Goal: Transaction & Acquisition: Book appointment/travel/reservation

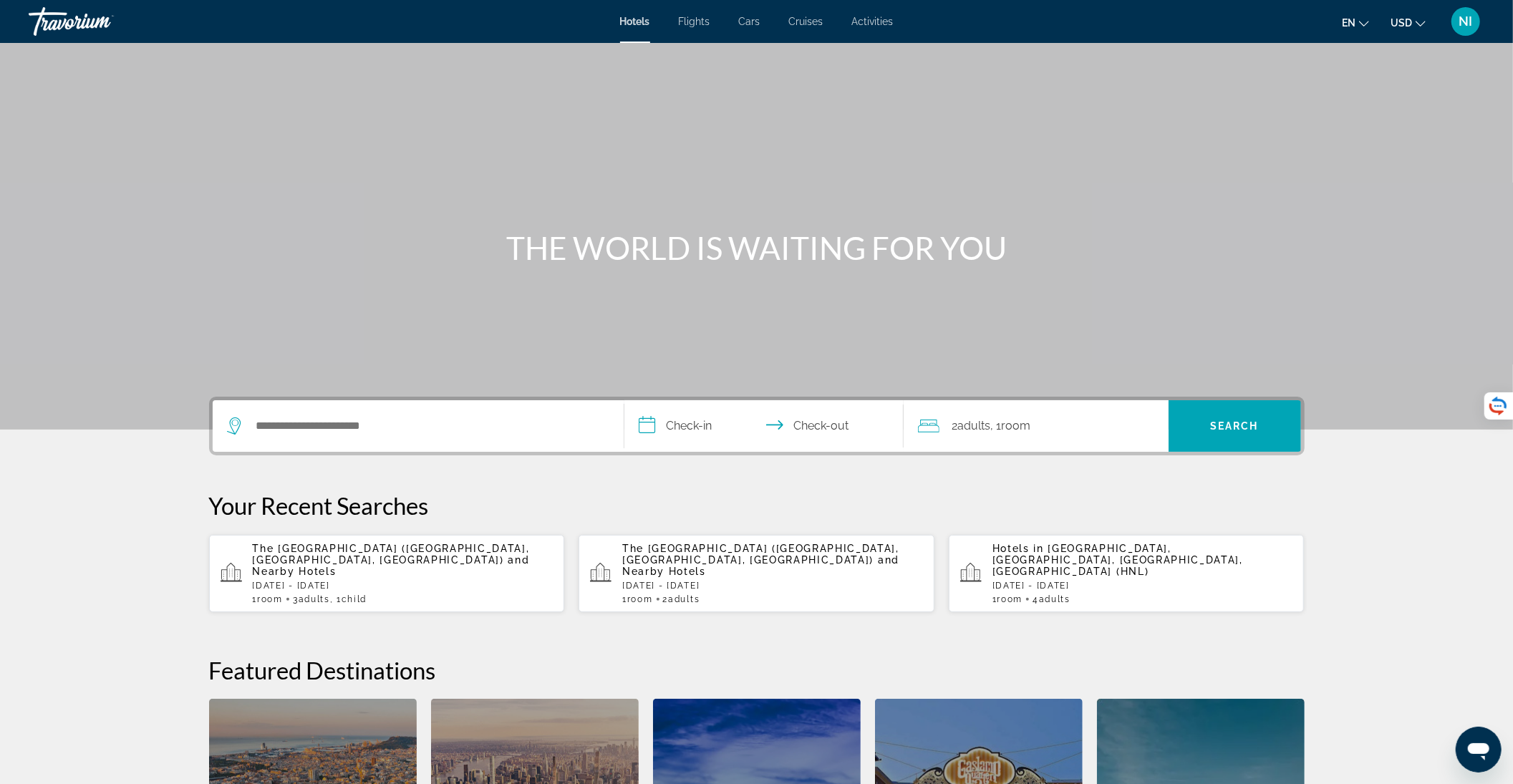
click at [409, 565] on div "The [GEOGRAPHIC_DATA] ([GEOGRAPHIC_DATA], [GEOGRAPHIC_DATA], [GEOGRAPHIC_DATA])…" at bounding box center [403, 573] width 301 height 62
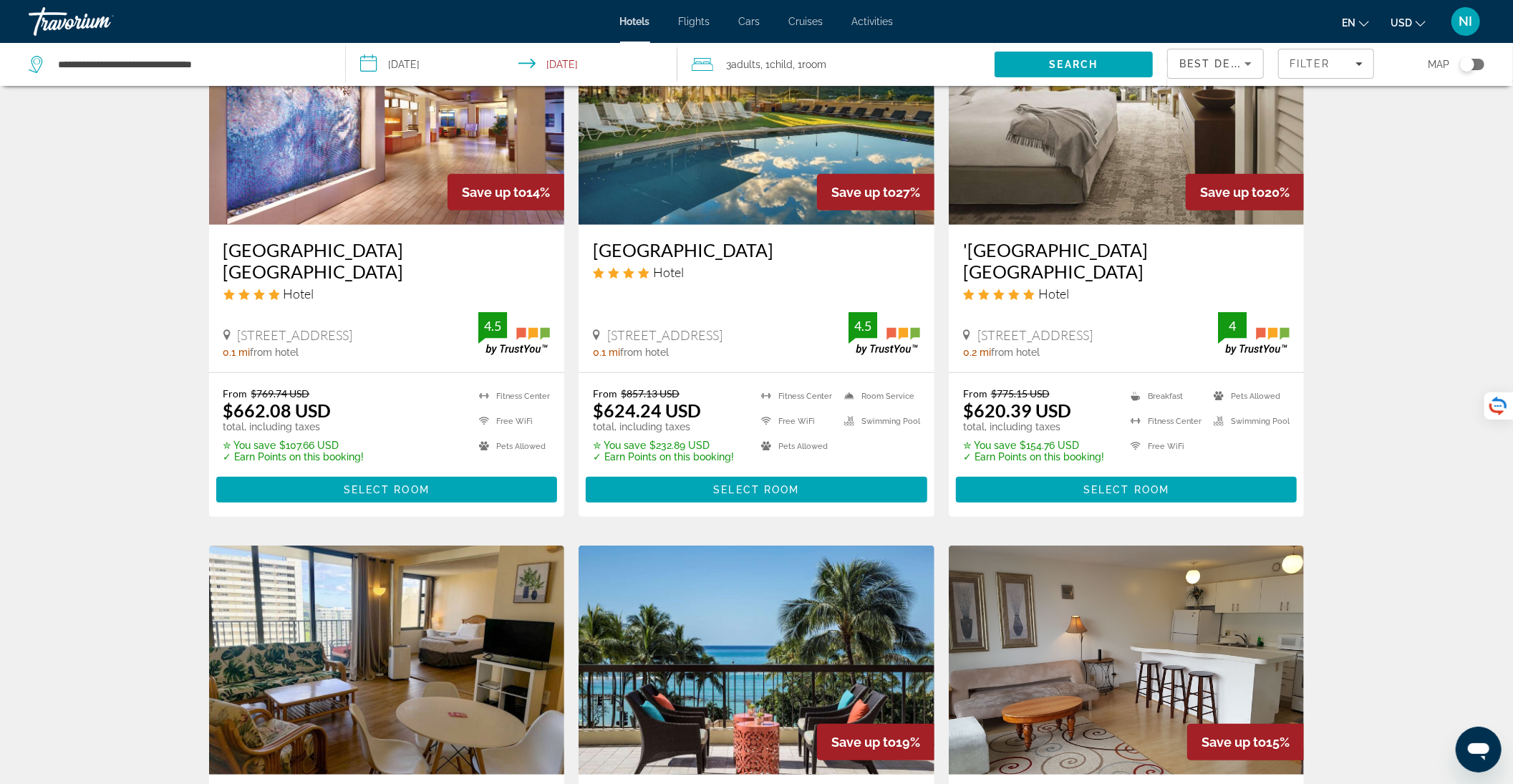
scroll to position [859, 0]
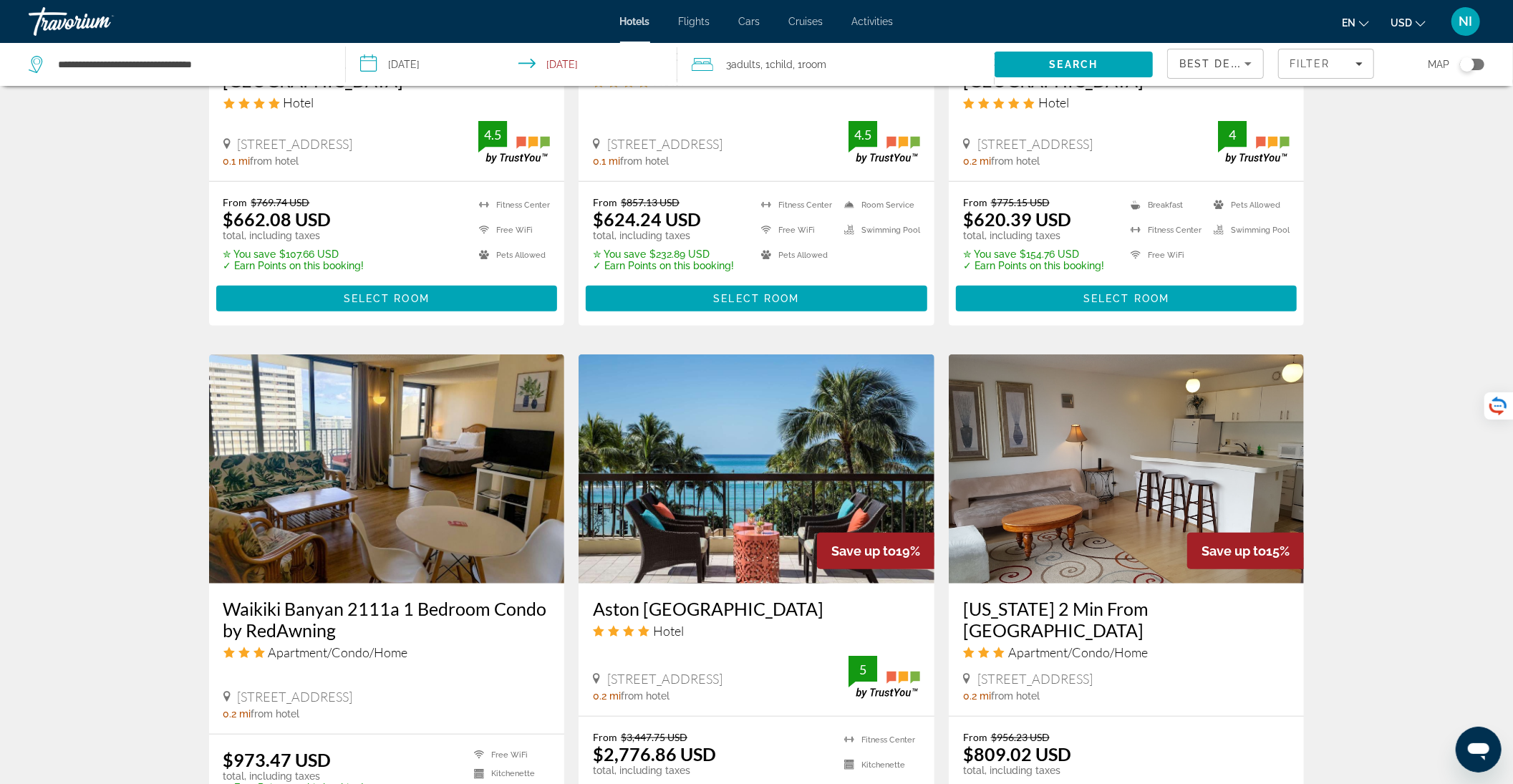
click at [819, 467] on img "Main content" at bounding box center [756, 469] width 356 height 229
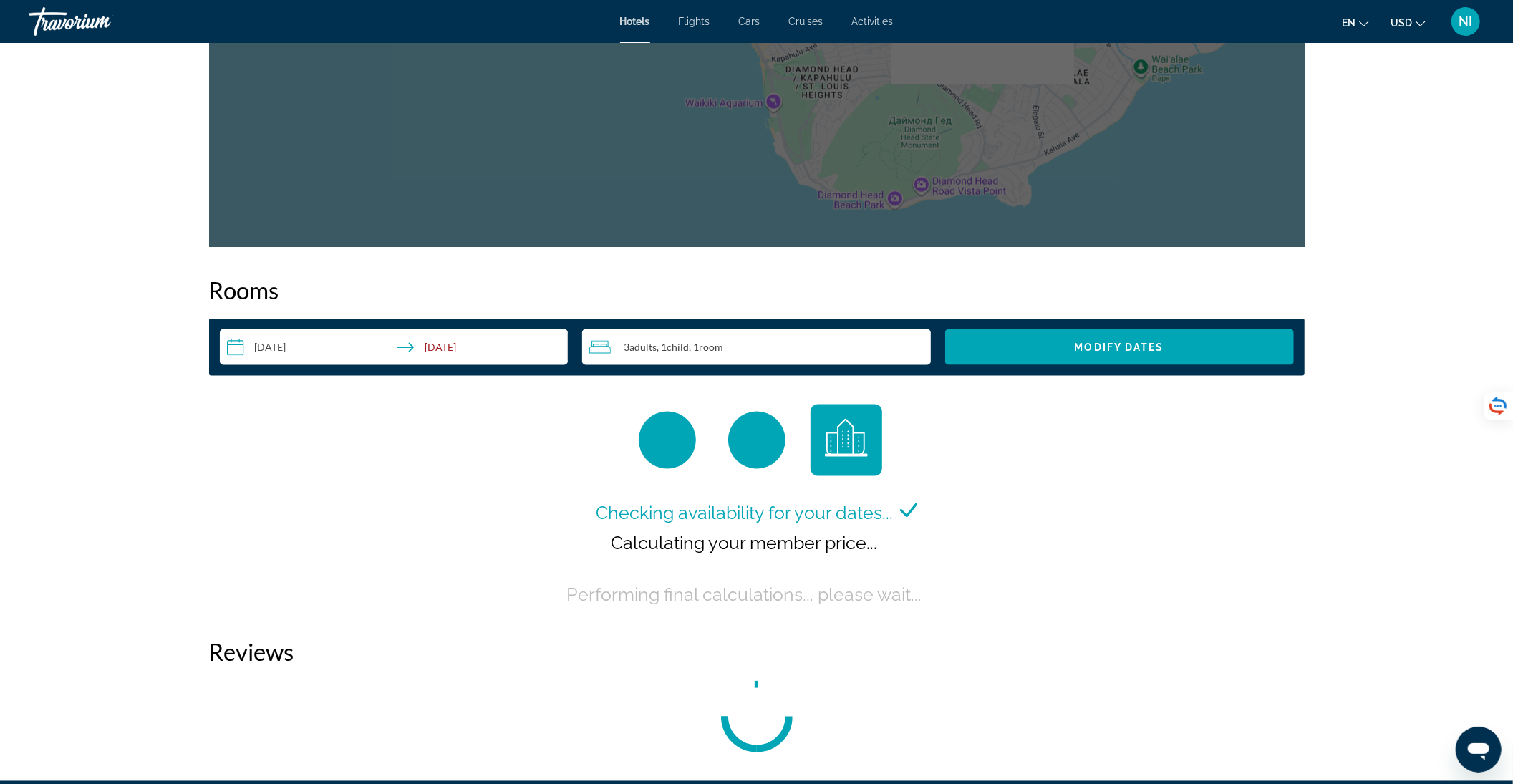
scroll to position [1794, 0]
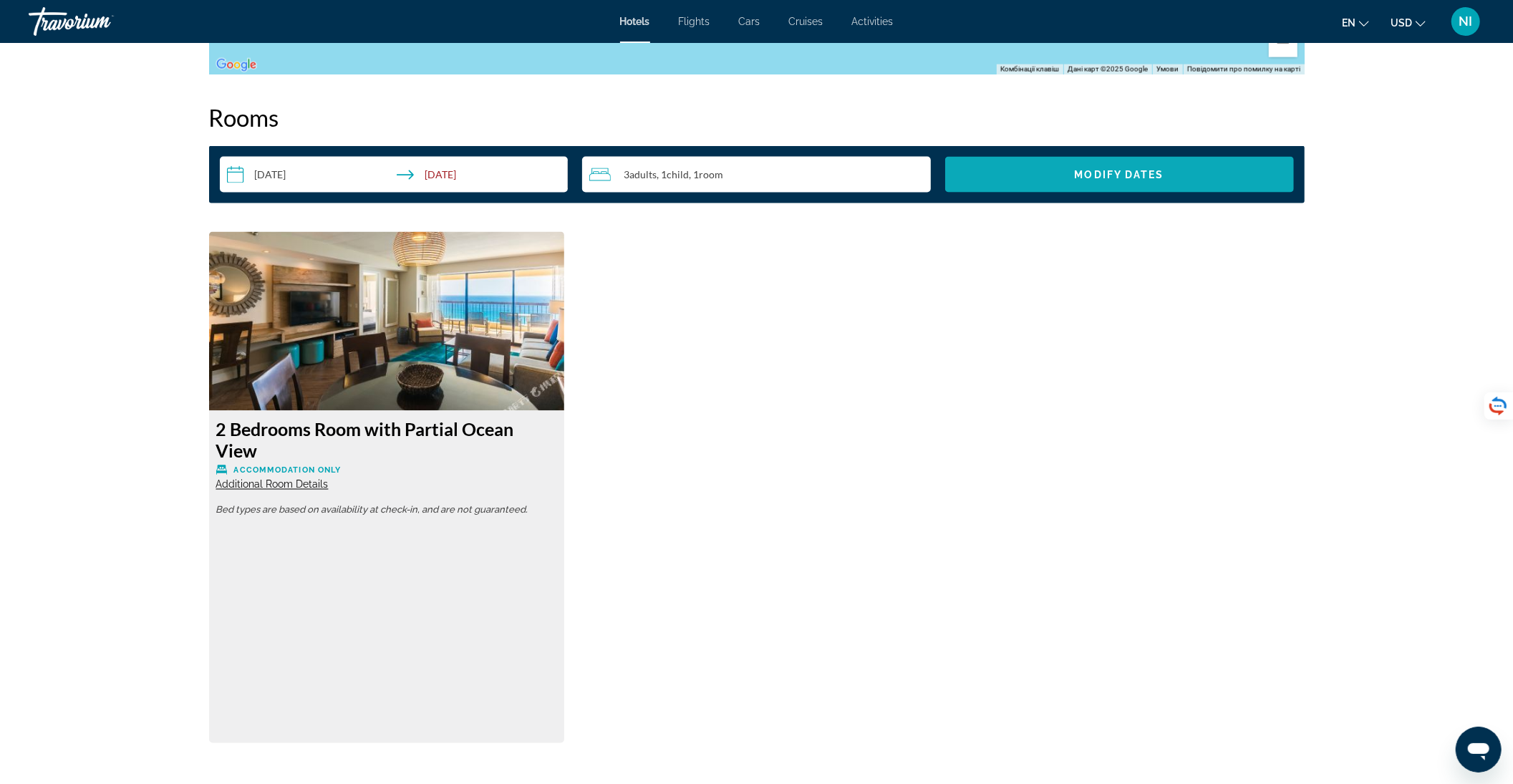
click at [1011, 184] on span "Search widget" at bounding box center [1120, 174] width 349 height 34
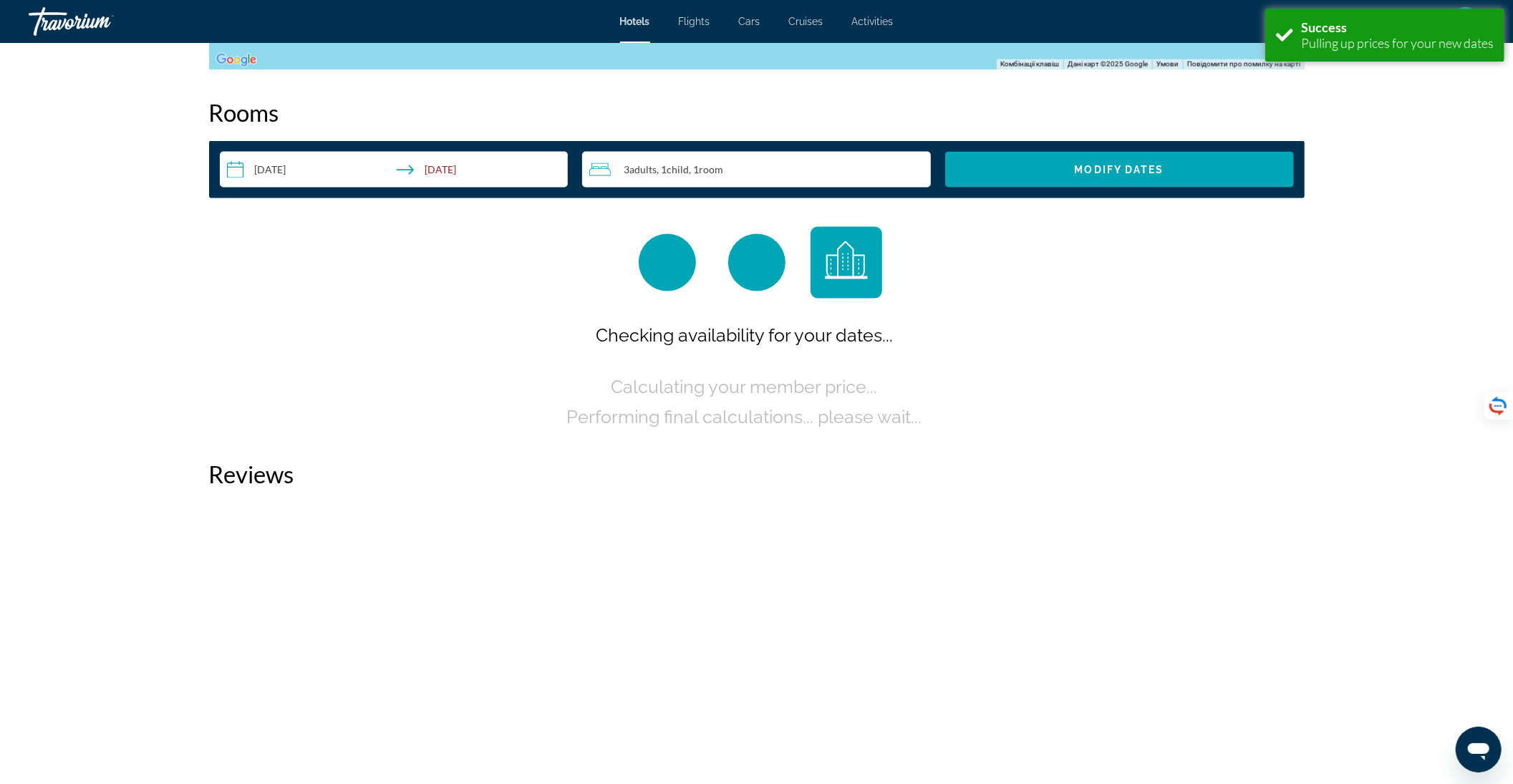
scroll to position [1812, 0]
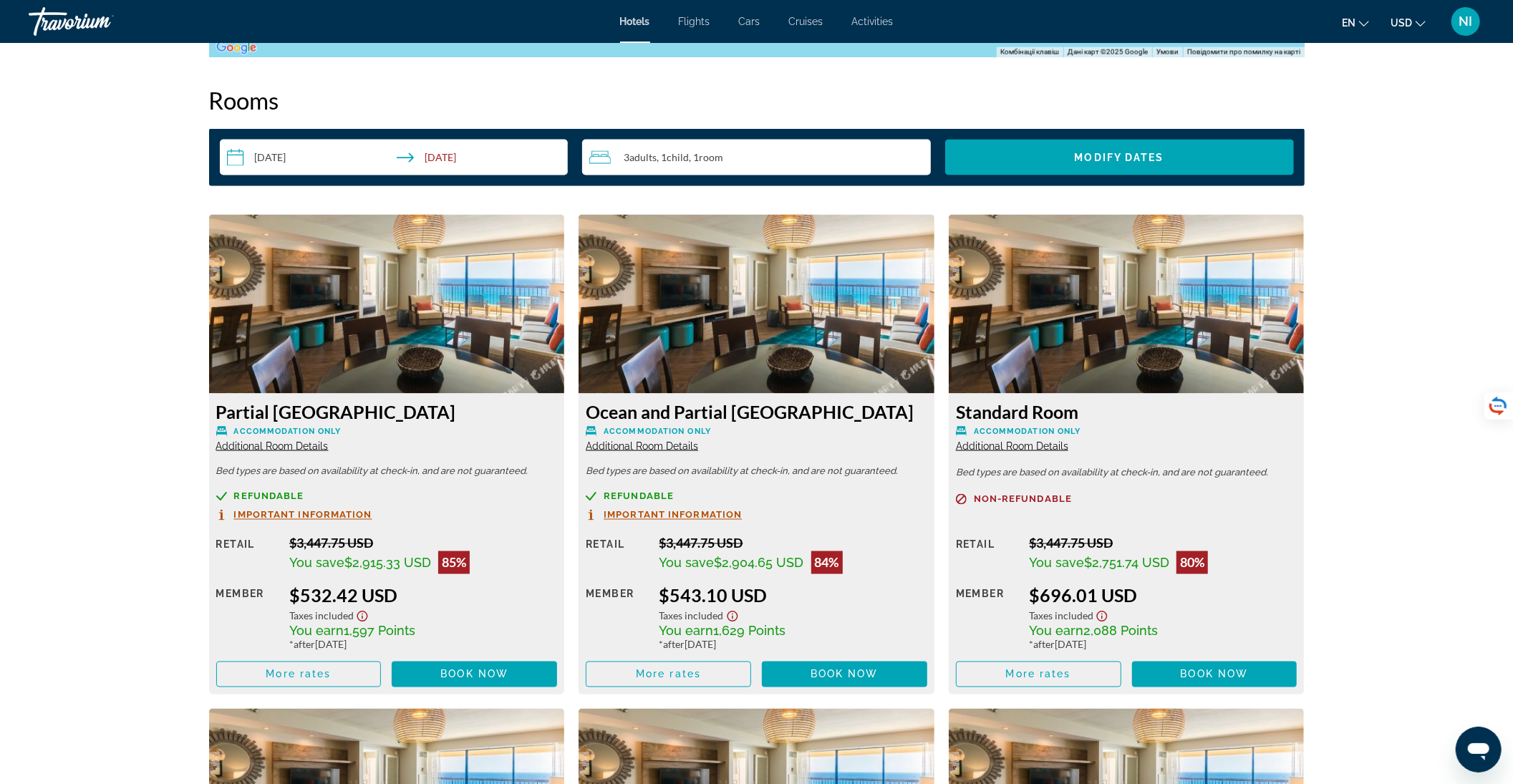
click at [1464, 16] on span "NI" at bounding box center [1467, 21] width 14 height 14
click at [1396, 130] on link "My Account" at bounding box center [1377, 138] width 70 height 18
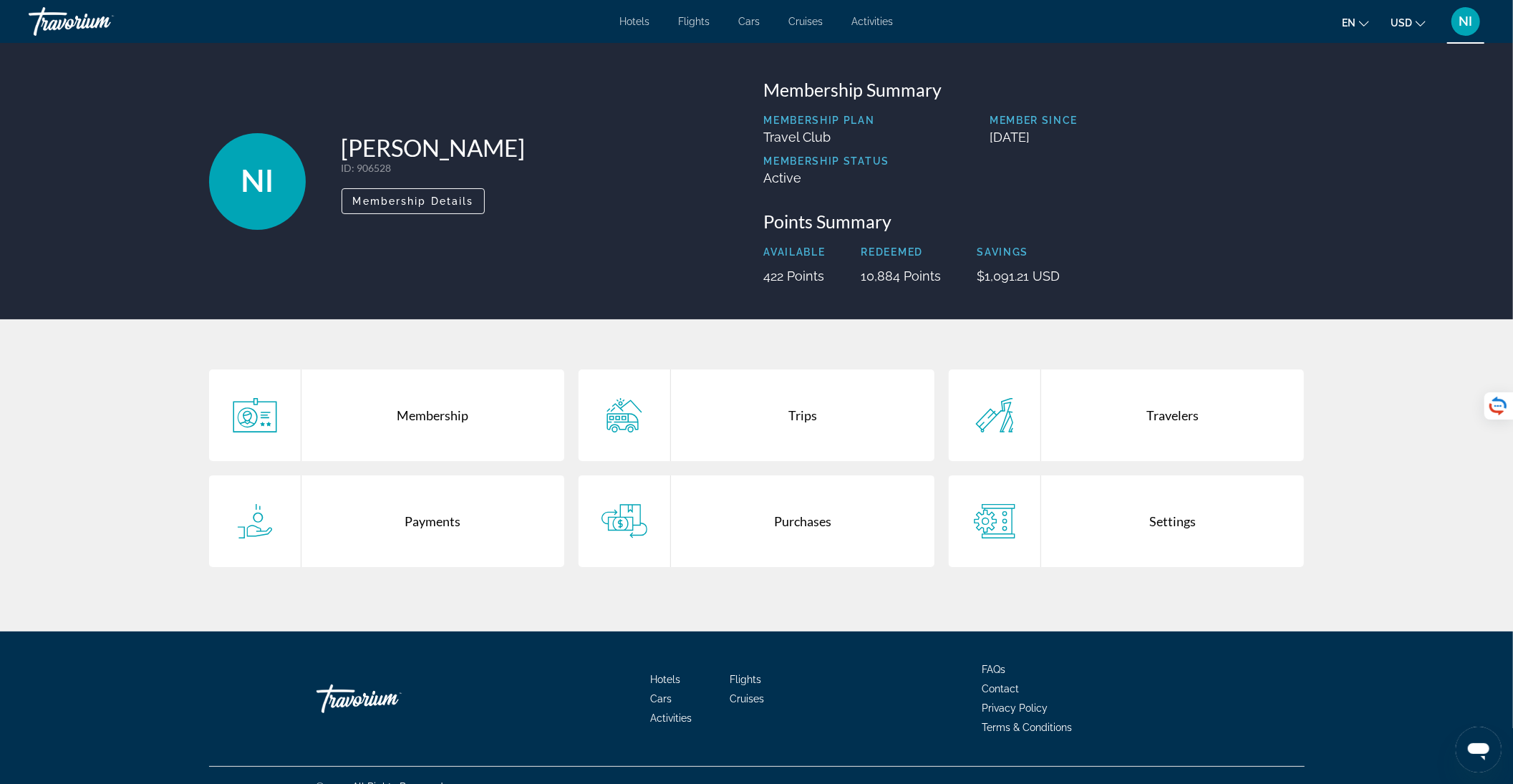
click at [747, 526] on div "Purchases" at bounding box center [803, 521] width 264 height 91
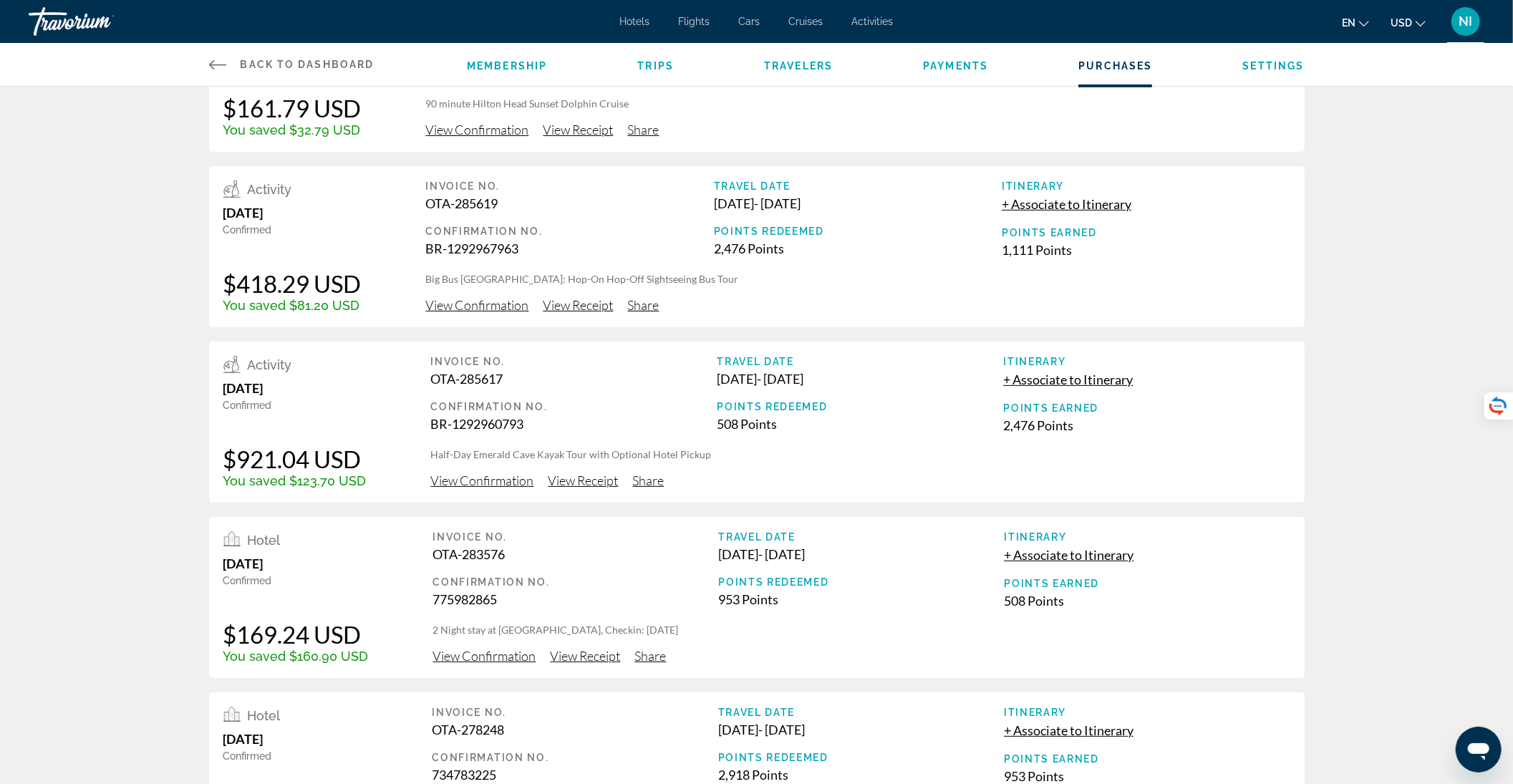
scroll to position [382, 0]
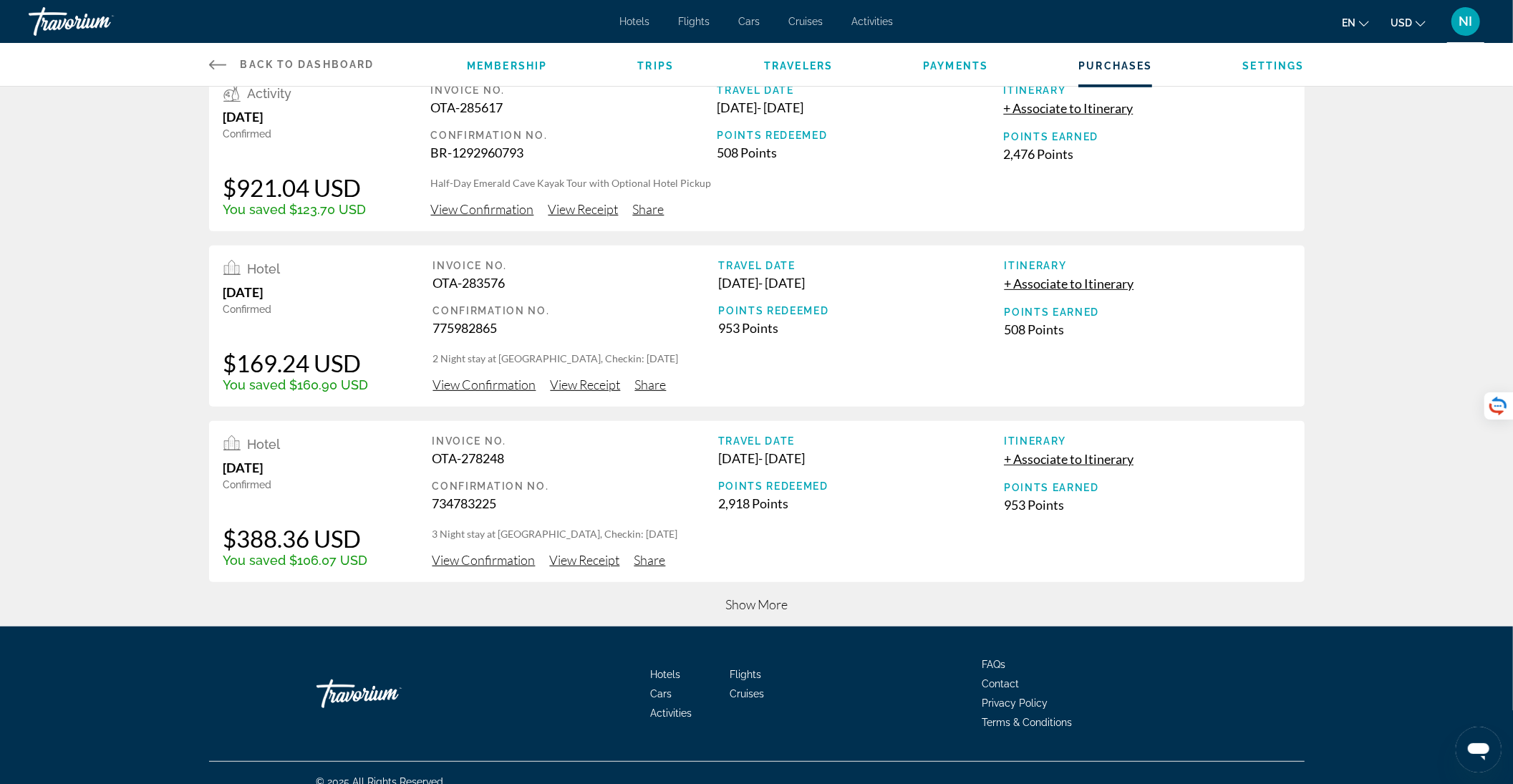
click at [735, 604] on span "Show More" at bounding box center [757, 604] width 63 height 16
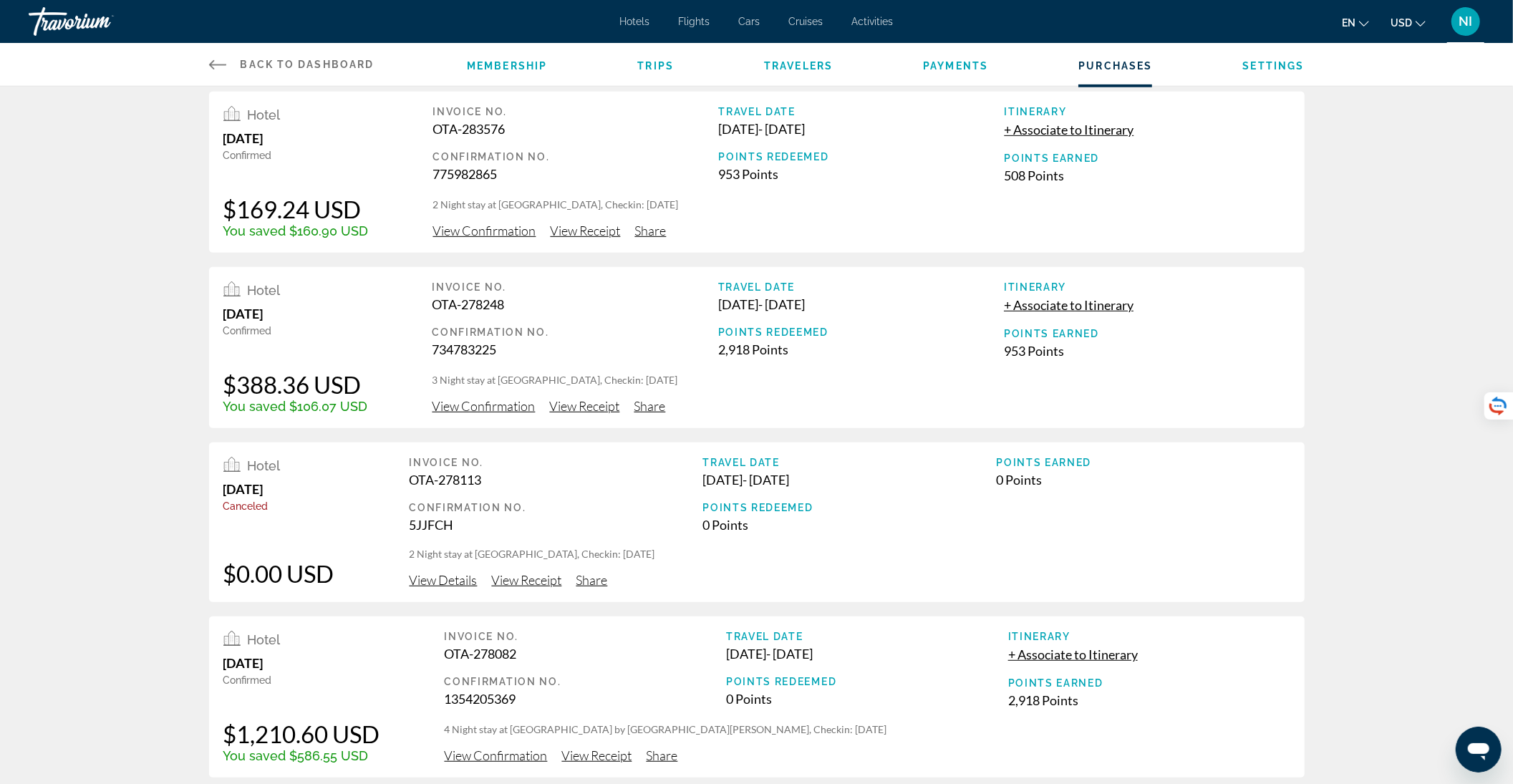
scroll to position [718, 0]
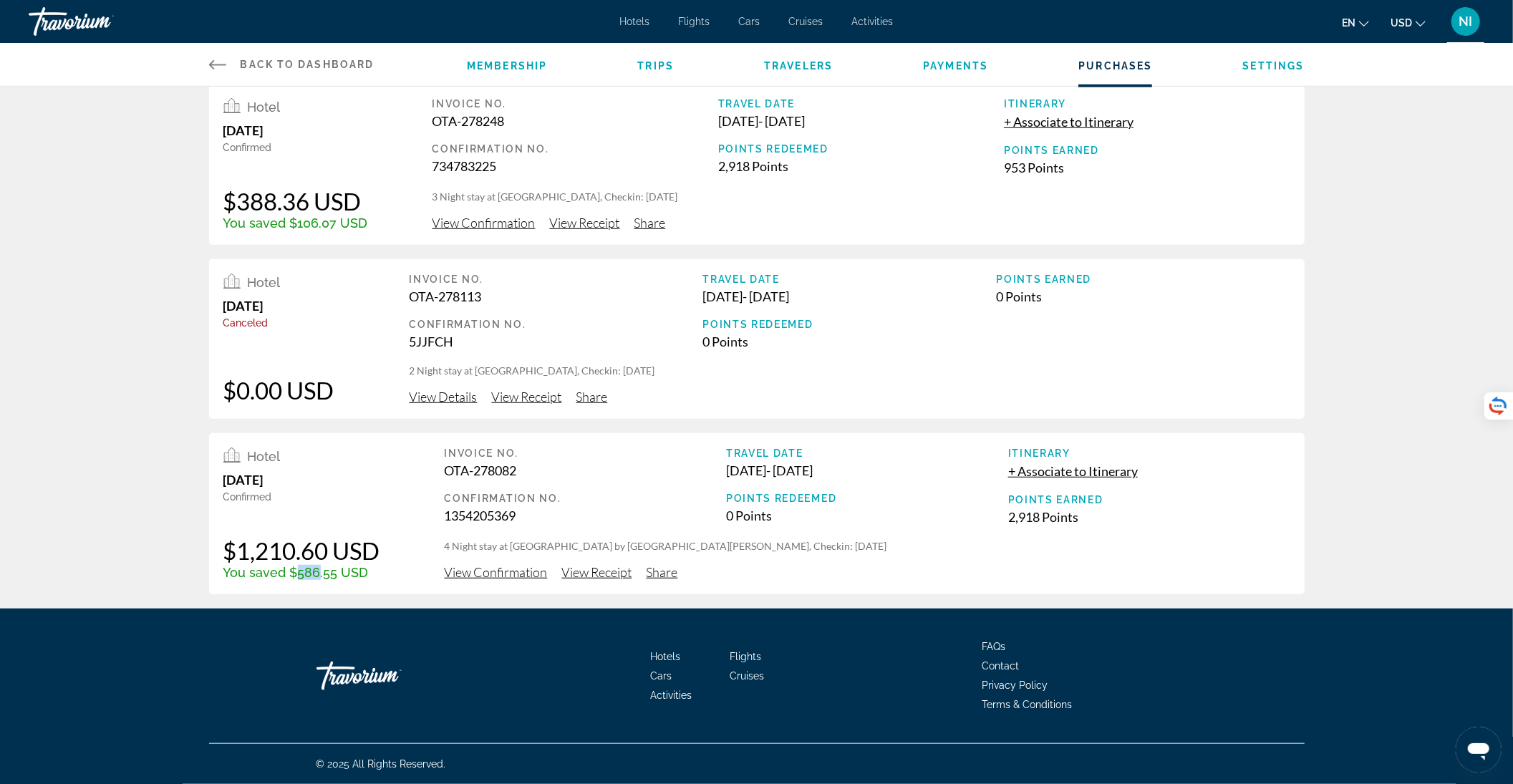
drag, startPoint x: 293, startPoint y: 571, endPoint x: 315, endPoint y: 574, distance: 22.2
click at [315, 574] on div "You saved $586.55 USD" at bounding box center [302, 572] width 157 height 15
drag, startPoint x: 1007, startPoint y: 520, endPoint x: 1056, endPoint y: 526, distance: 49.4
click at [1056, 526] on div "Invoice No. OTA-278082 Confirmation No. 1354205369 Travel Date Apr 17, 2025 - A…" at bounding box center [867, 493] width 846 height 91
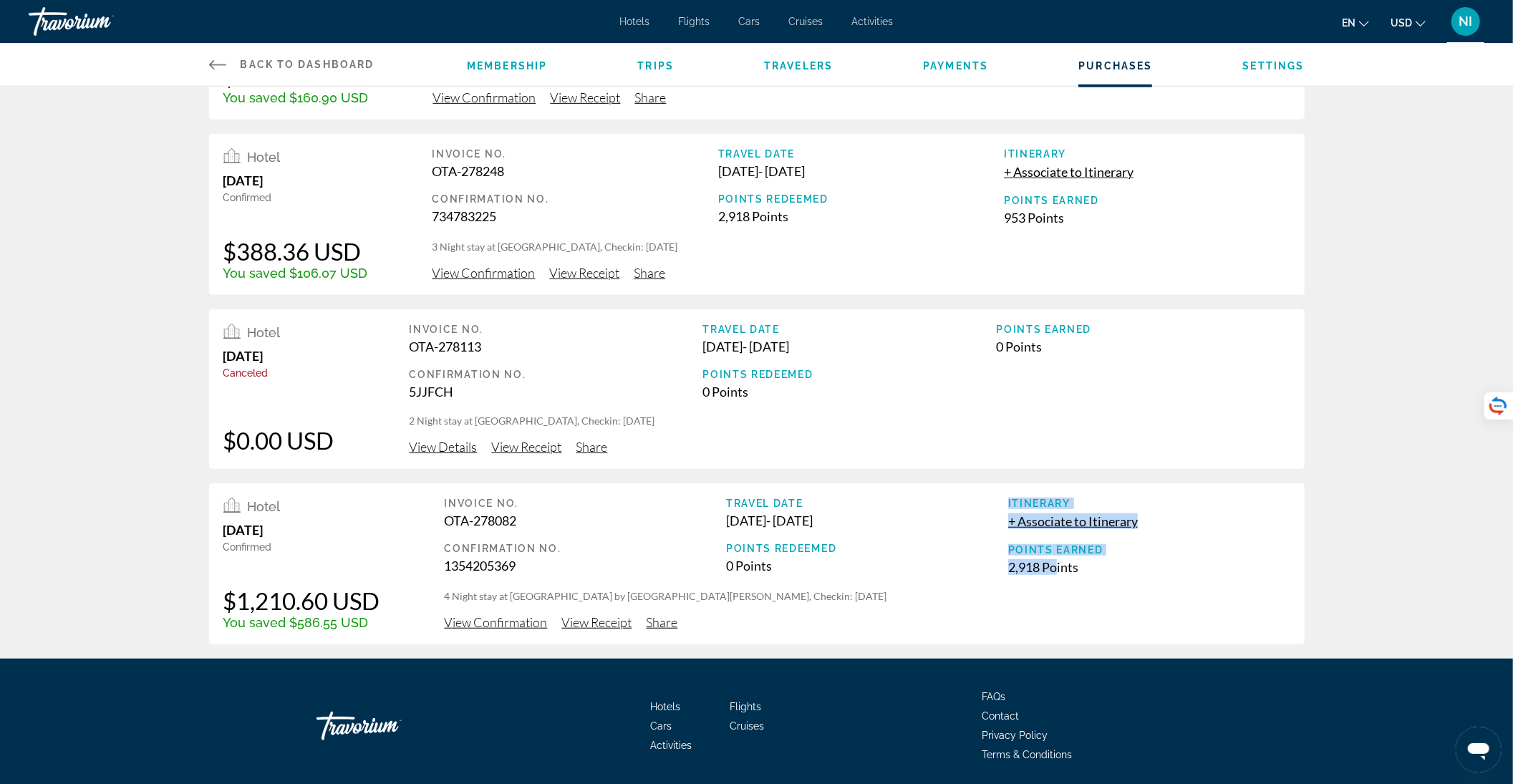
scroll to position [527, 0]
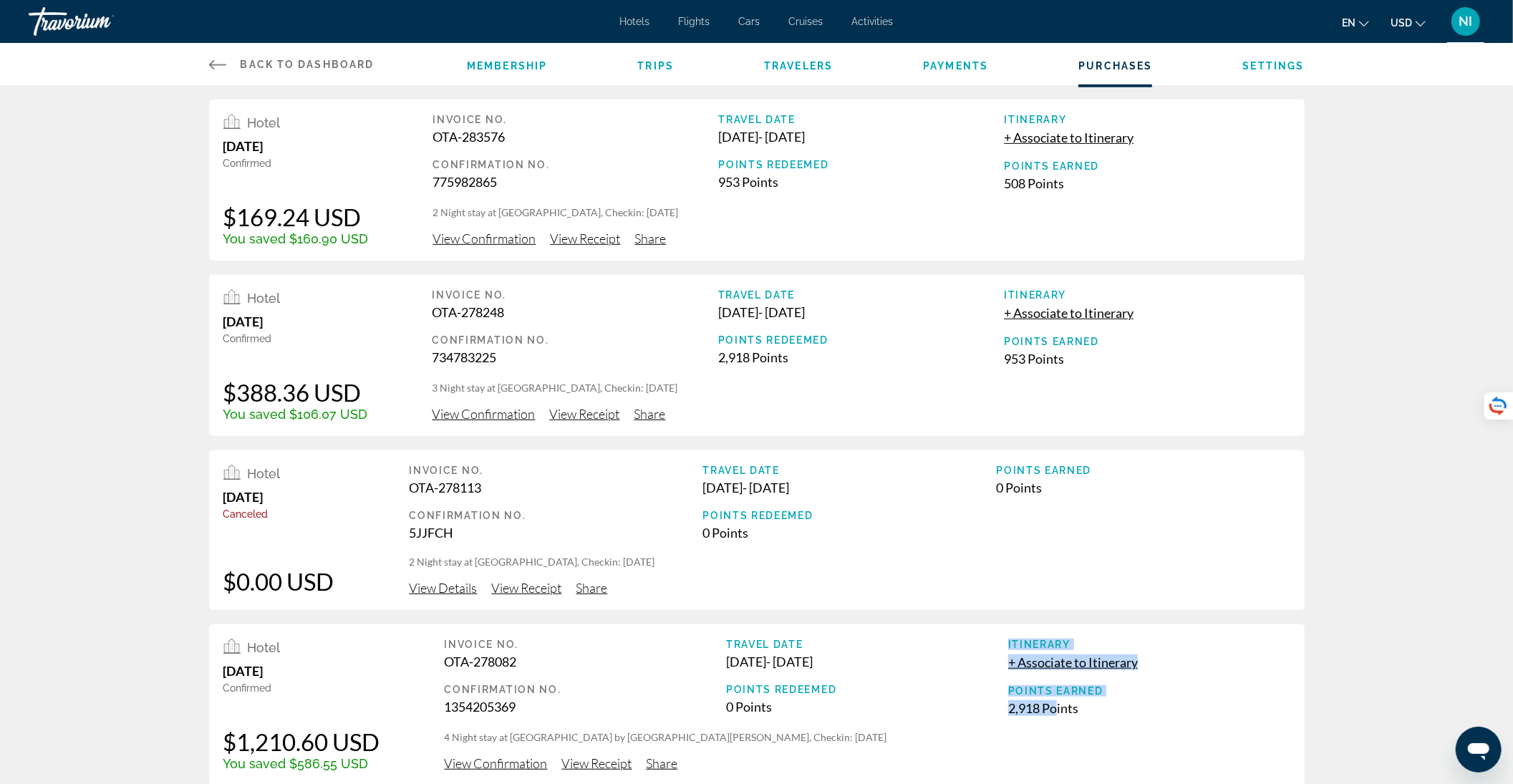
drag, startPoint x: 225, startPoint y: 322, endPoint x: 305, endPoint y: 328, distance: 80.2
click at [305, 328] on div "April 19, 2025" at bounding box center [296, 322] width 145 height 16
drag, startPoint x: 235, startPoint y: 392, endPoint x: 302, endPoint y: 396, distance: 67.1
click at [302, 396] on div "$388.36 USD" at bounding box center [296, 392] width 145 height 29
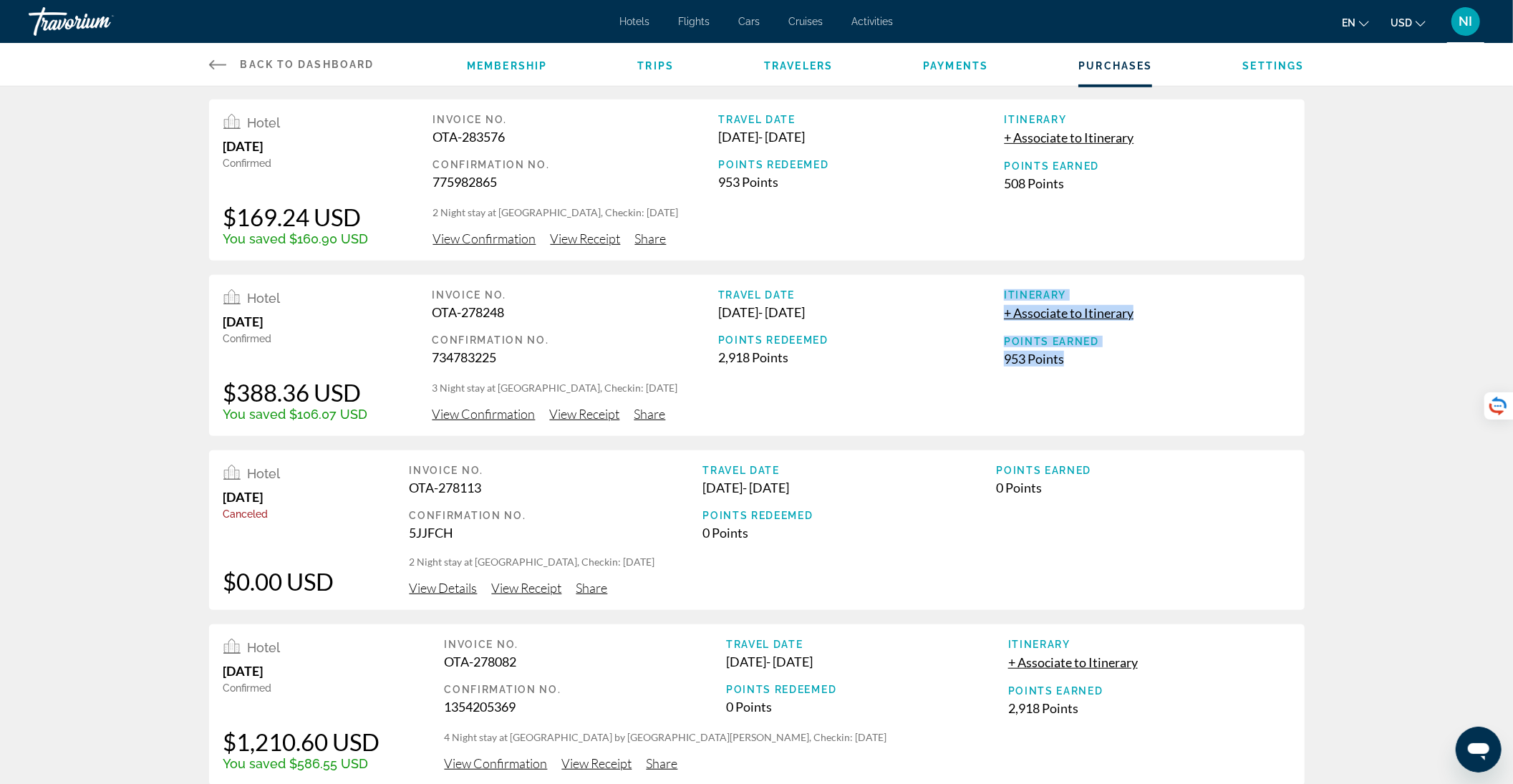
drag, startPoint x: 1002, startPoint y: 363, endPoint x: 1072, endPoint y: 366, distance: 70.1
click at [1072, 366] on div "Invoice No. OTA-278248 Confirmation No. 734783225 Travel Date Apr 21, 2025 - Ap…" at bounding box center [861, 335] width 858 height 91
click at [723, 357] on div "2,918 Points" at bounding box center [861, 357] width 286 height 16
drag, startPoint x: 718, startPoint y: 355, endPoint x: 811, endPoint y: 363, distance: 93.3
click at [811, 363] on div "2,918 Points" at bounding box center [861, 357] width 286 height 16
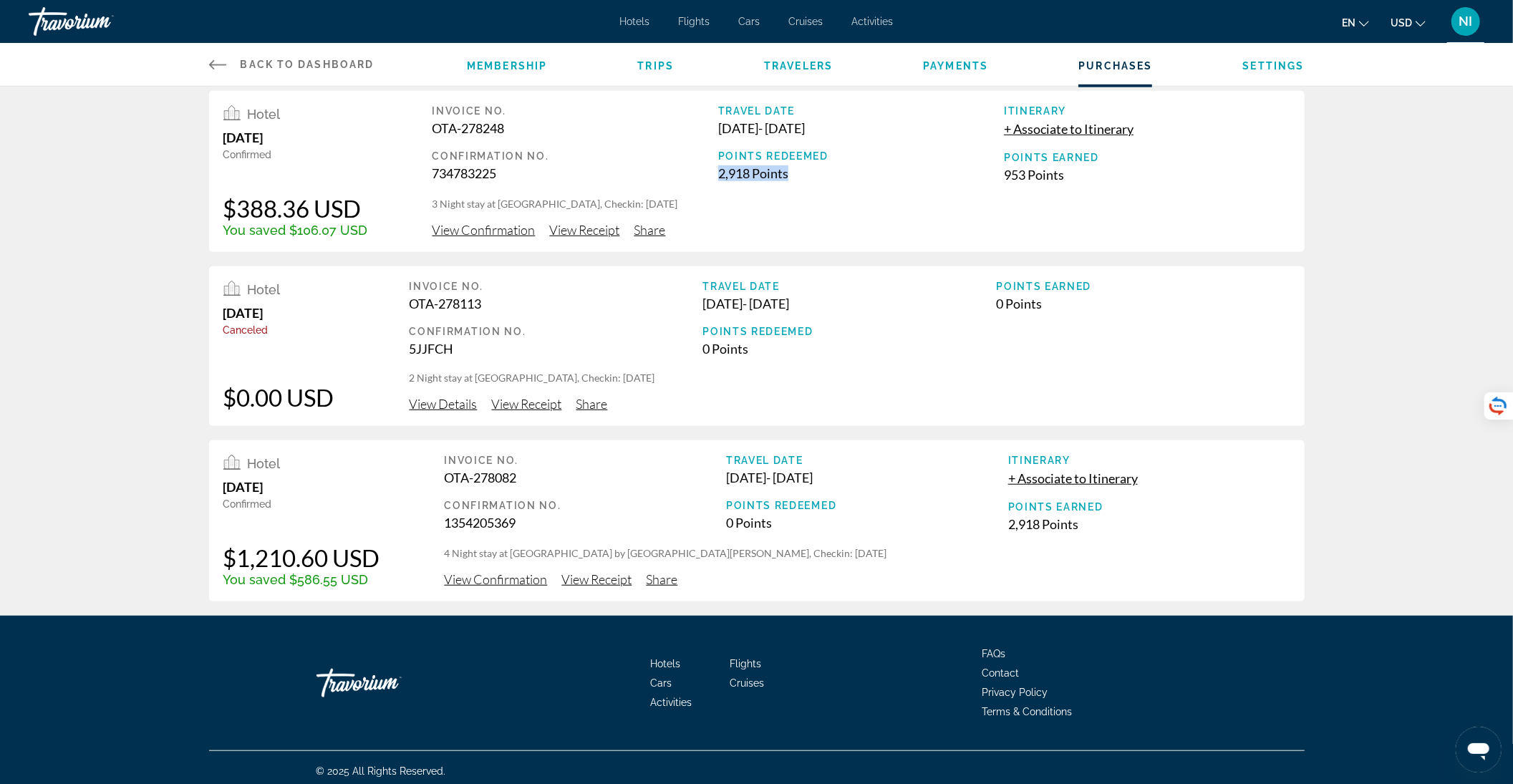
scroll to position [718, 0]
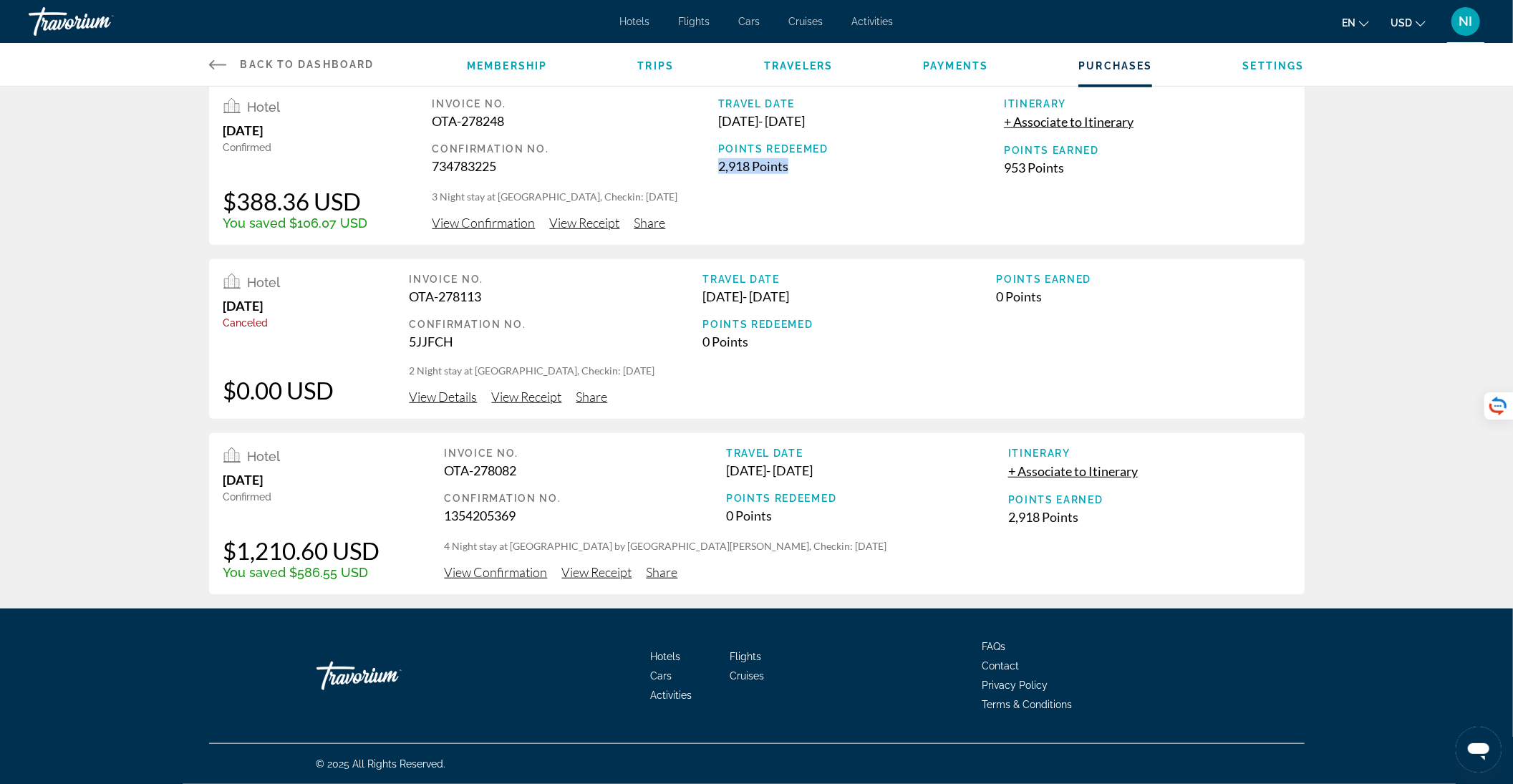
drag, startPoint x: 726, startPoint y: 296, endPoint x: 836, endPoint y: 292, distance: 110.1
click at [836, 292] on div "Apr 22, 2025 - Apr 24, 2025" at bounding box center [850, 296] width 293 height 16
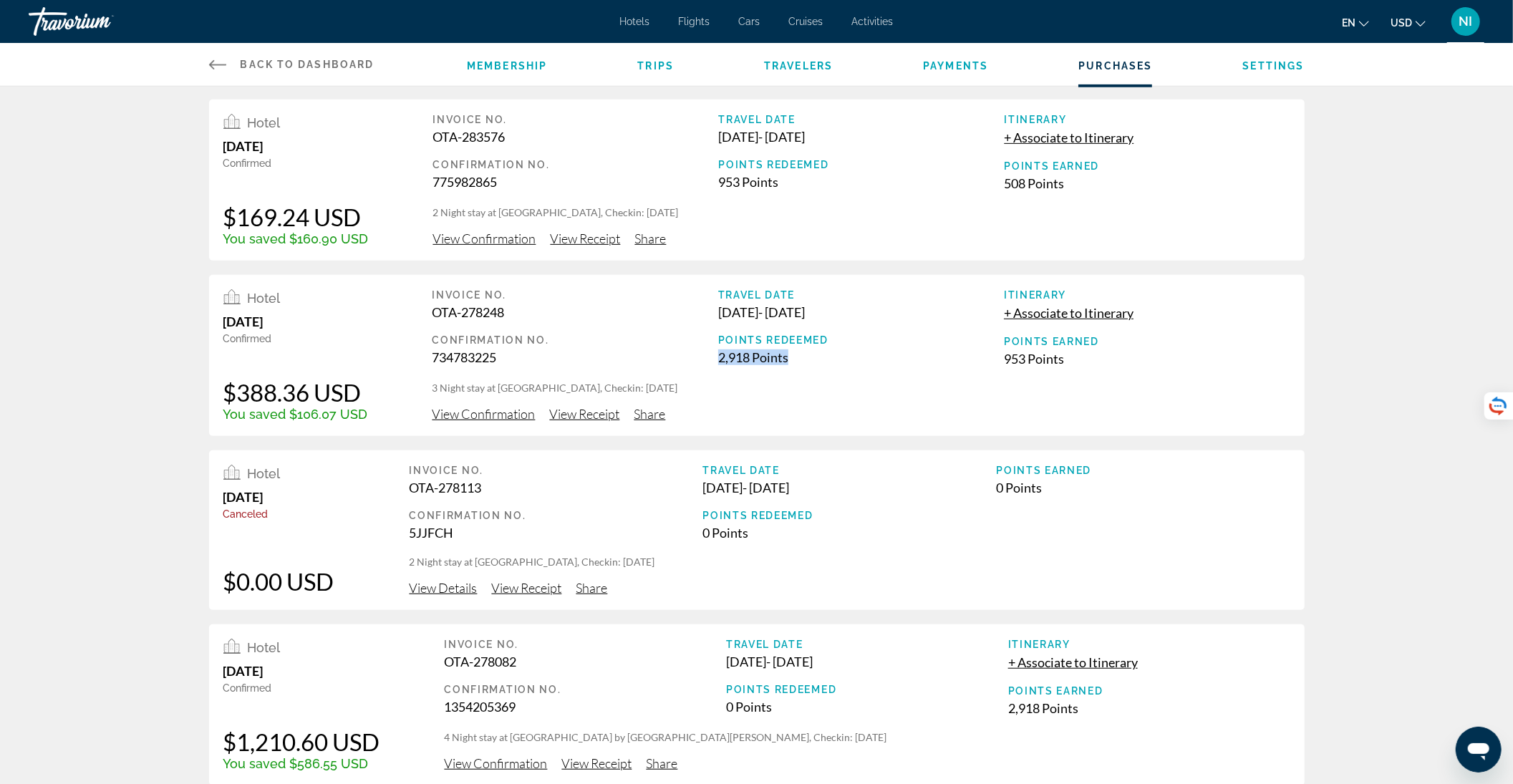
scroll to position [337, 0]
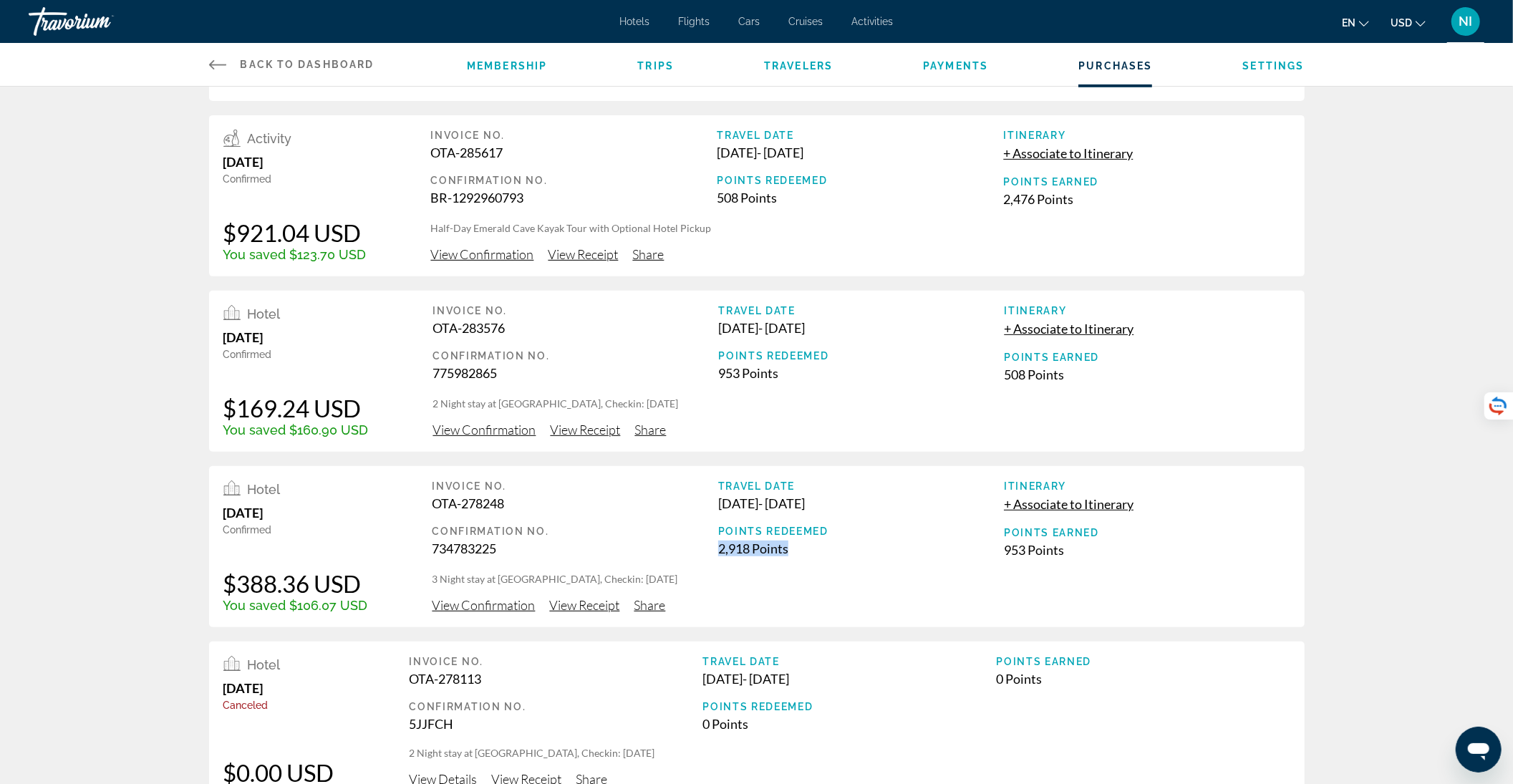
drag, startPoint x: 435, startPoint y: 404, endPoint x: 771, endPoint y: 407, distance: 336.0
click at [771, 407] on p "2 Night stay at Westgate Las Vegas Resort and Casino, Checkin: 2025-07-25" at bounding box center [861, 403] width 857 height 14
drag, startPoint x: 226, startPoint y: 402, endPoint x: 370, endPoint y: 411, distance: 144.3
click at [370, 411] on div "Hotel July 2, 2025 Confirmed $169.24 USD You saved $160.90 USD Invoice No. OTA-…" at bounding box center [756, 370] width 1095 height 161
drag, startPoint x: 293, startPoint y: 431, endPoint x: 339, endPoint y: 432, distance: 46.0
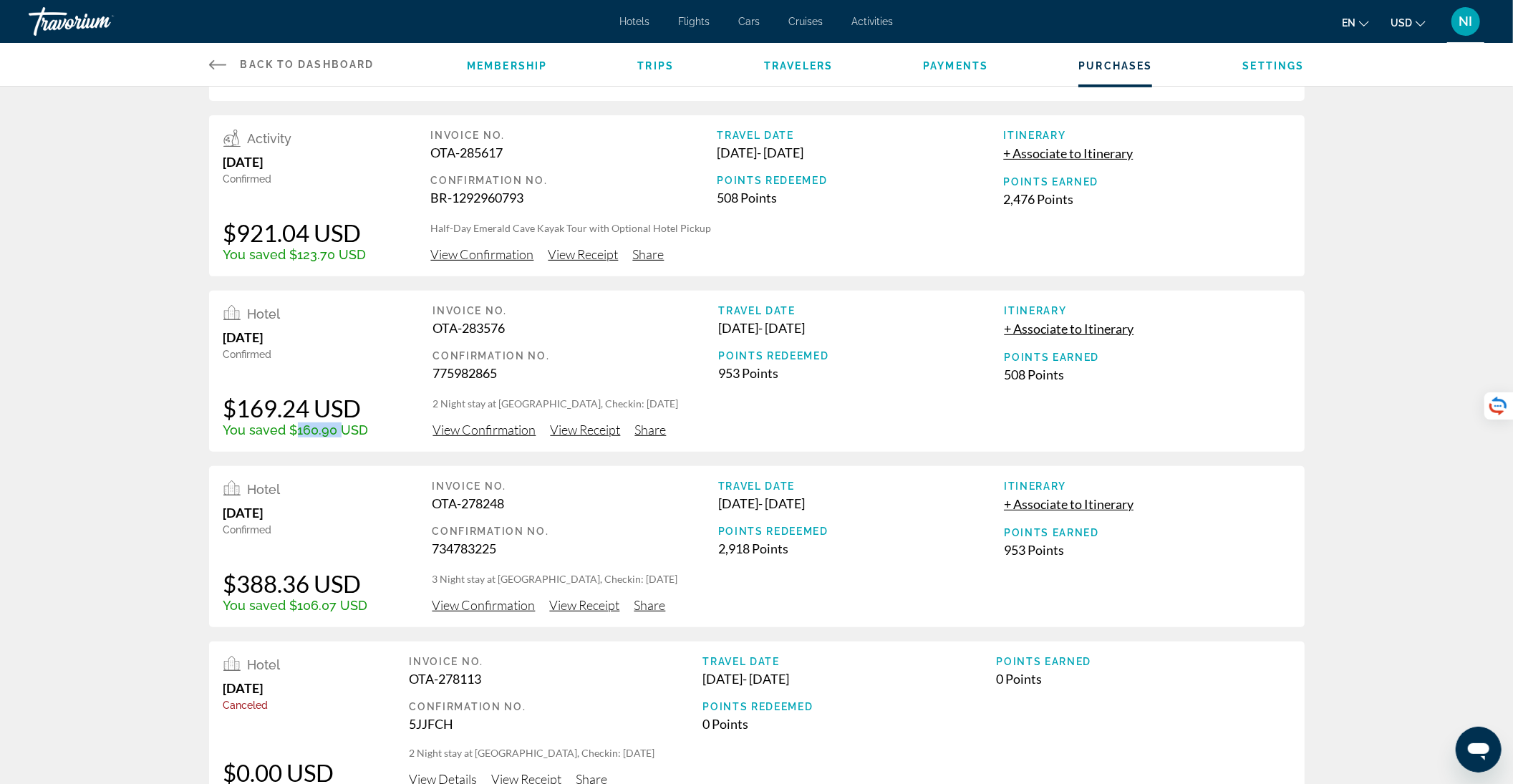
click at [339, 432] on div "You saved $160.90 USD" at bounding box center [296, 430] width 146 height 15
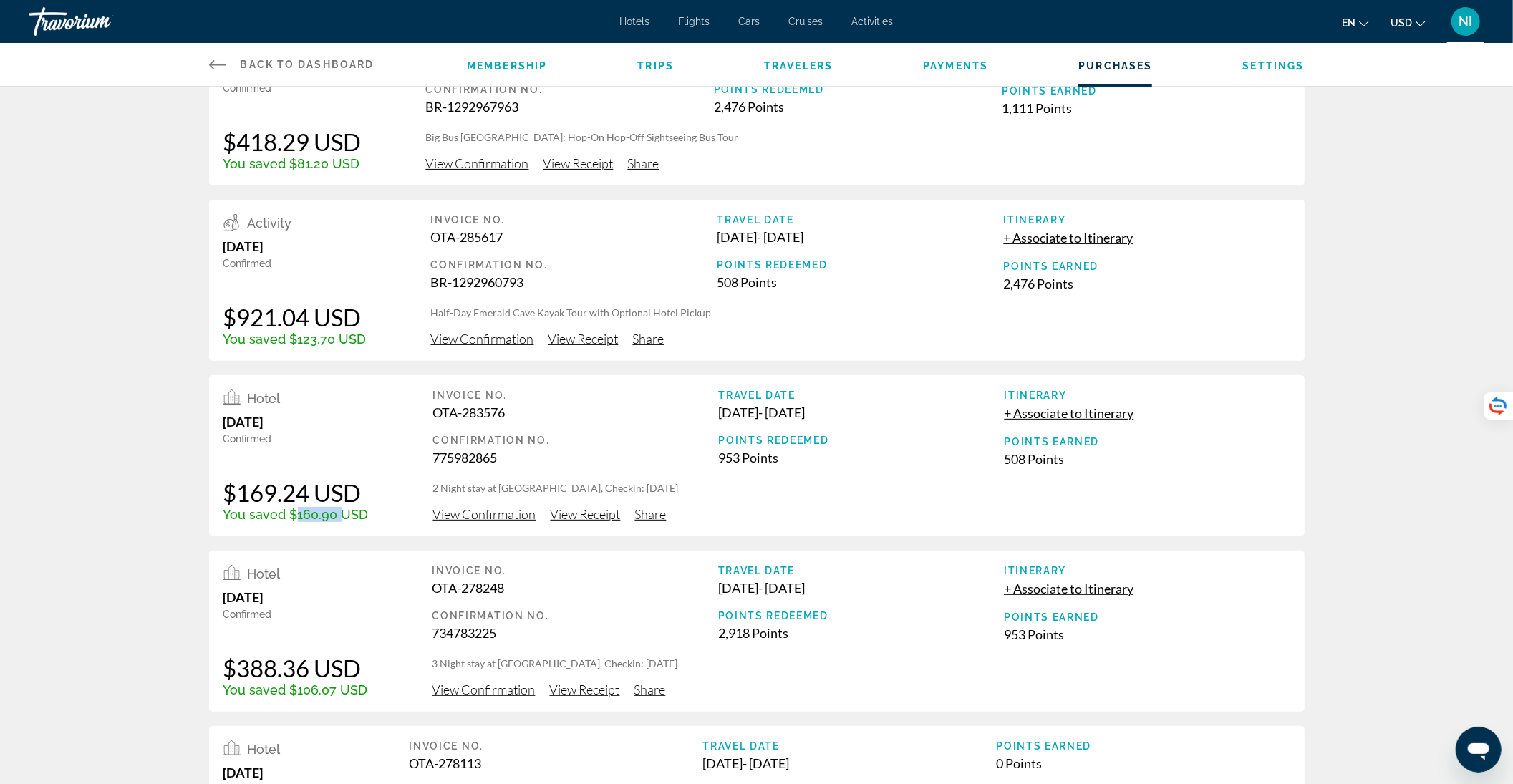
scroll to position [146, 0]
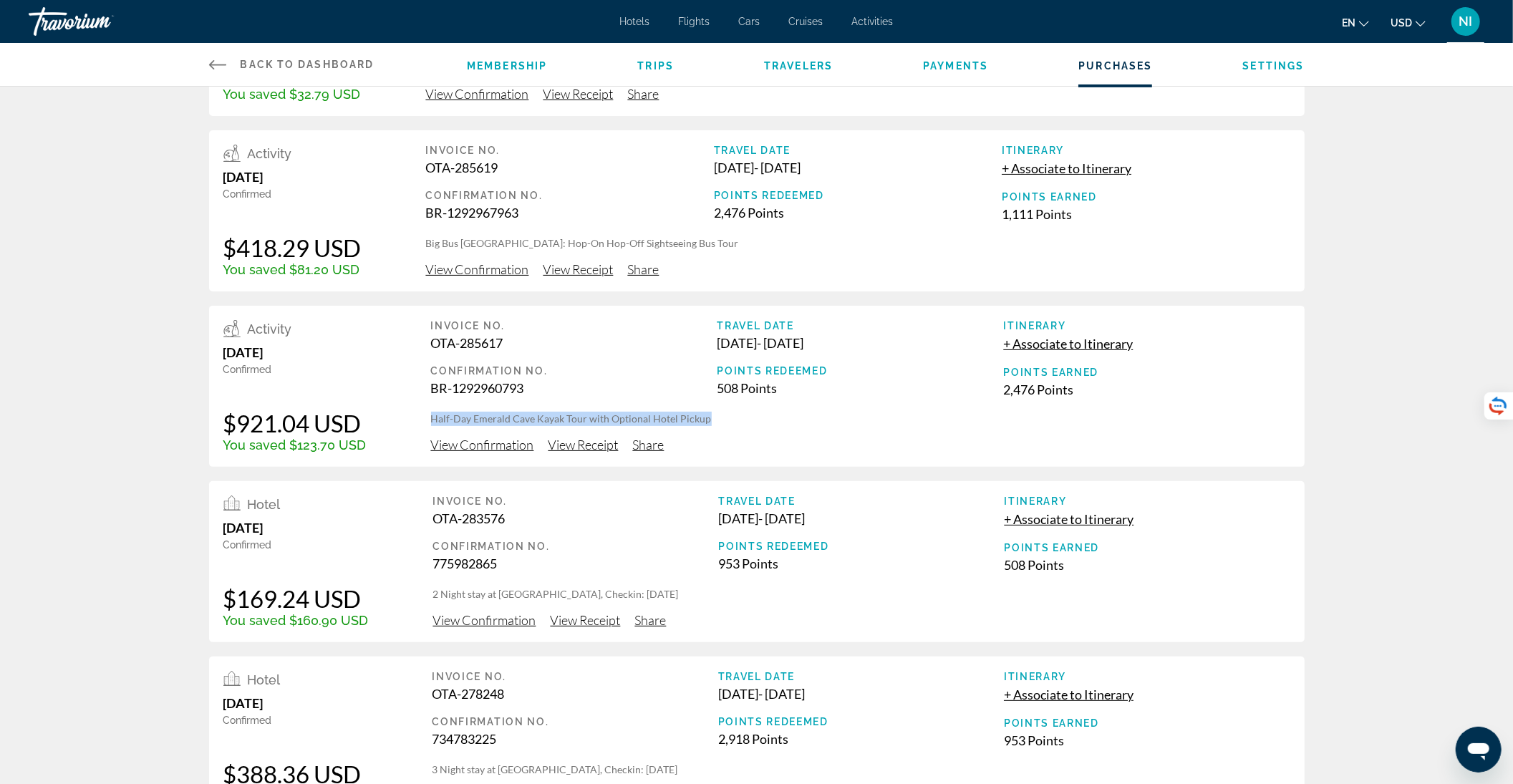
drag, startPoint x: 426, startPoint y: 419, endPoint x: 752, endPoint y: 422, distance: 326.0
click at [752, 422] on div "Activity July 26, 2025 Confirmed $921.04 USD You saved $123.70 USD Invoice No. …" at bounding box center [756, 386] width 1095 height 161
drag, startPoint x: 297, startPoint y: 450, endPoint x: 342, endPoint y: 449, distance: 45.0
click at [342, 449] on div "You saved $123.70 USD" at bounding box center [295, 445] width 143 height 15
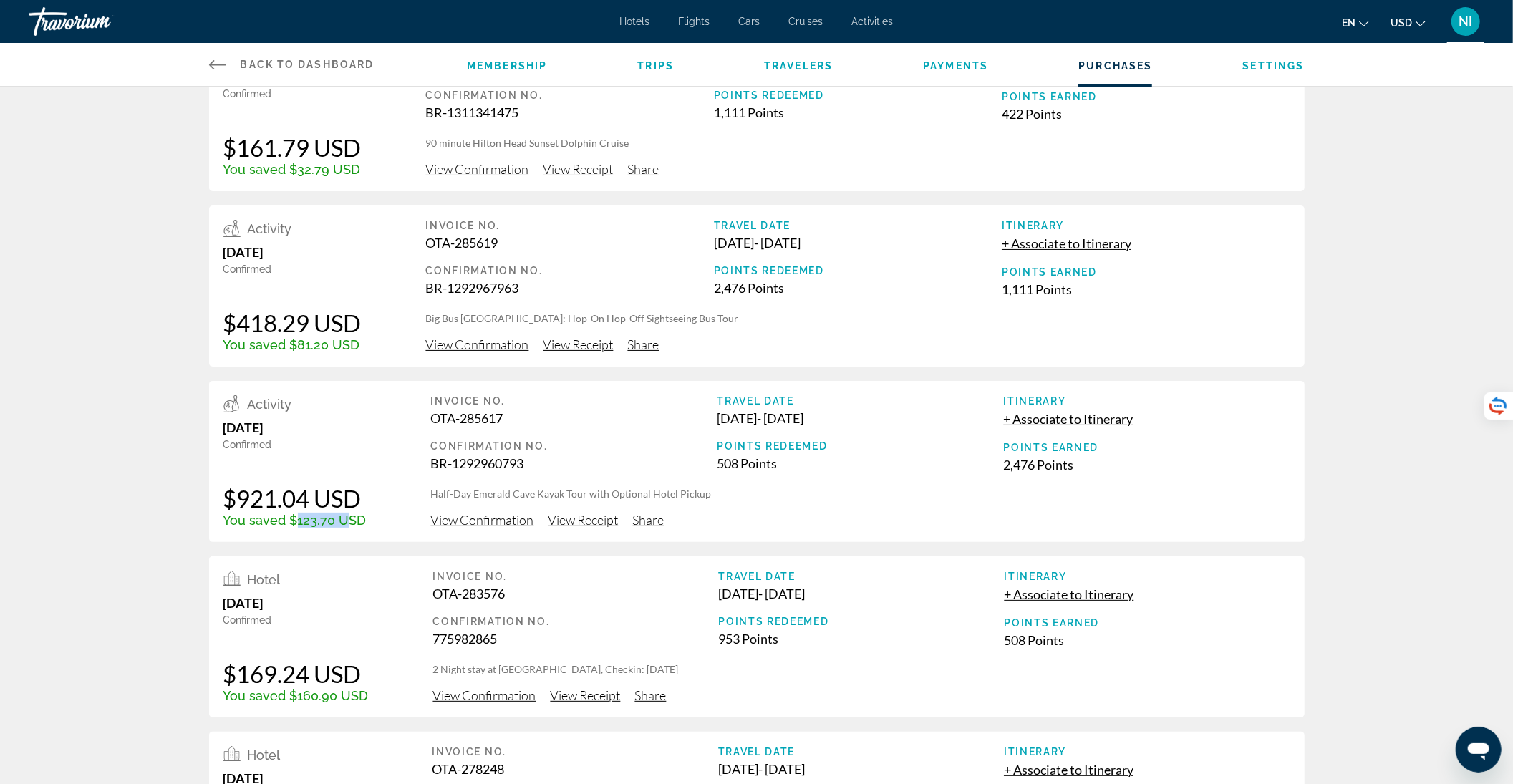
scroll to position [0, 0]
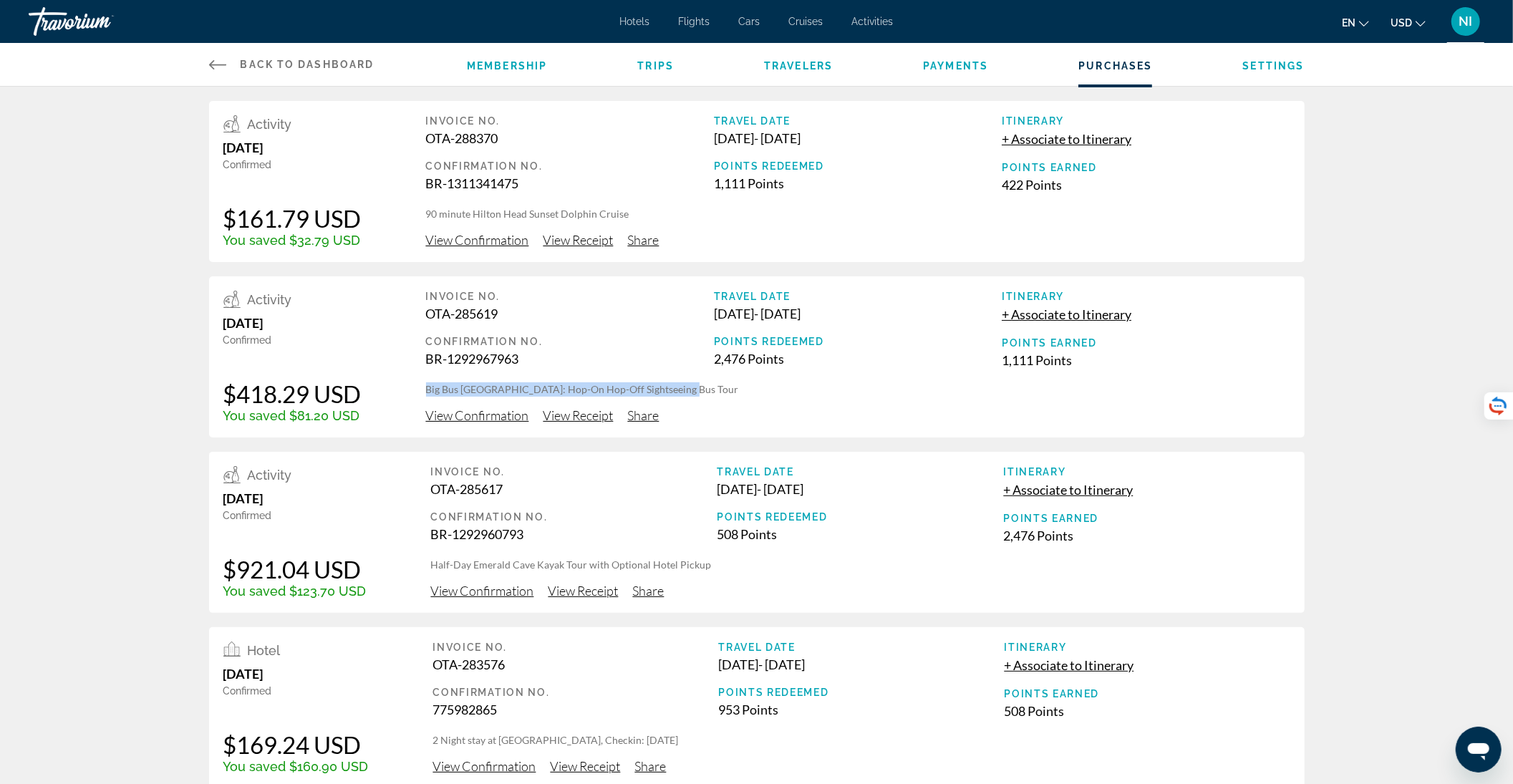
drag, startPoint x: 427, startPoint y: 391, endPoint x: 694, endPoint y: 391, distance: 267.0
click at [694, 391] on p "Big Bus Las Vegas: Hop-On Hop-Off Sightseeing Bus Tour" at bounding box center [858, 389] width 864 height 14
drag, startPoint x: 296, startPoint y: 413, endPoint x: 341, endPoint y: 415, distance: 45.0
click at [341, 415] on div "You saved $81.20 USD" at bounding box center [292, 416] width 138 height 15
drag, startPoint x: 429, startPoint y: 216, endPoint x: 645, endPoint y: 215, distance: 216.0
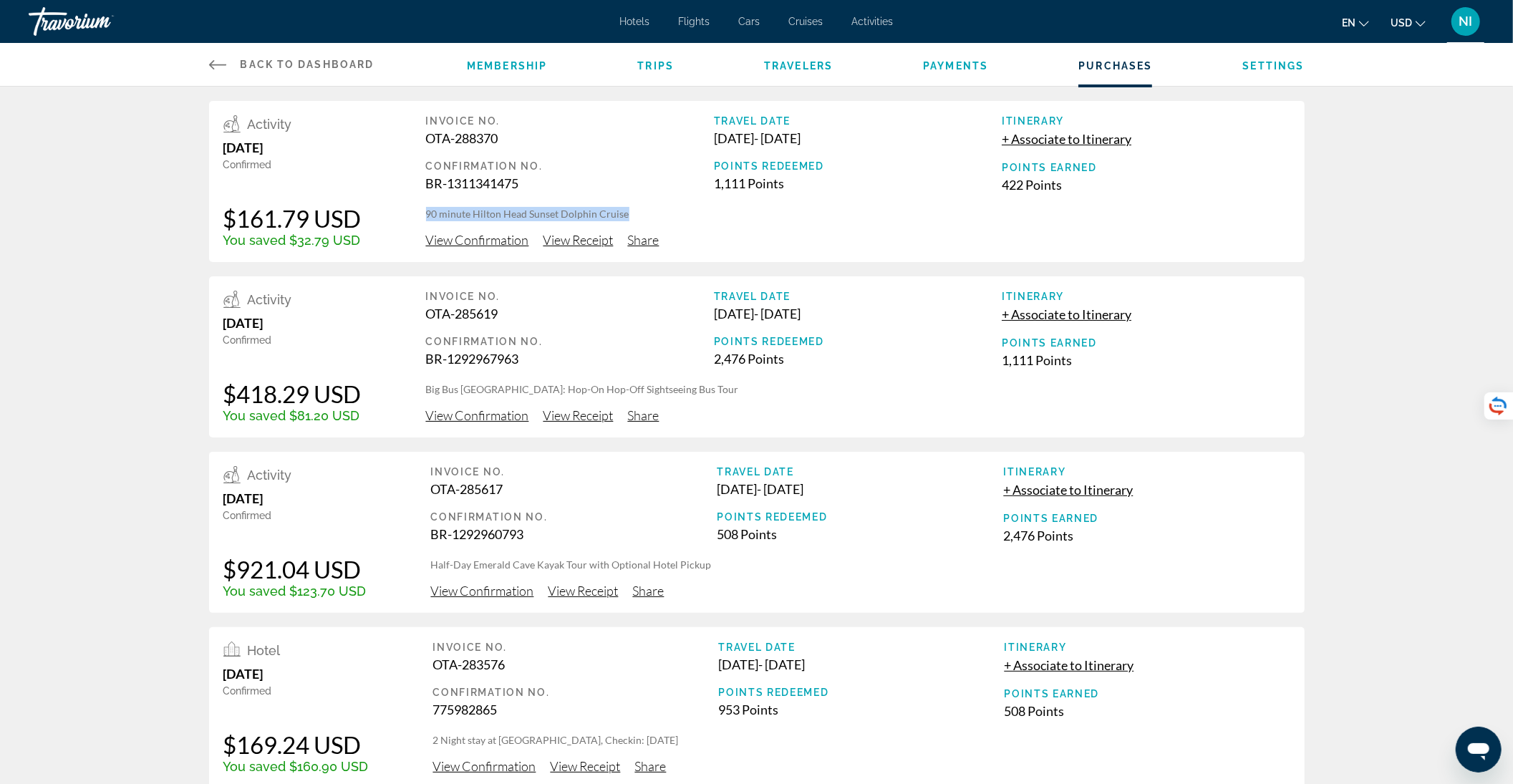
click at [645, 215] on p "90 minute Hilton Head Sunset Dolphin Cruise" at bounding box center [858, 214] width 864 height 14
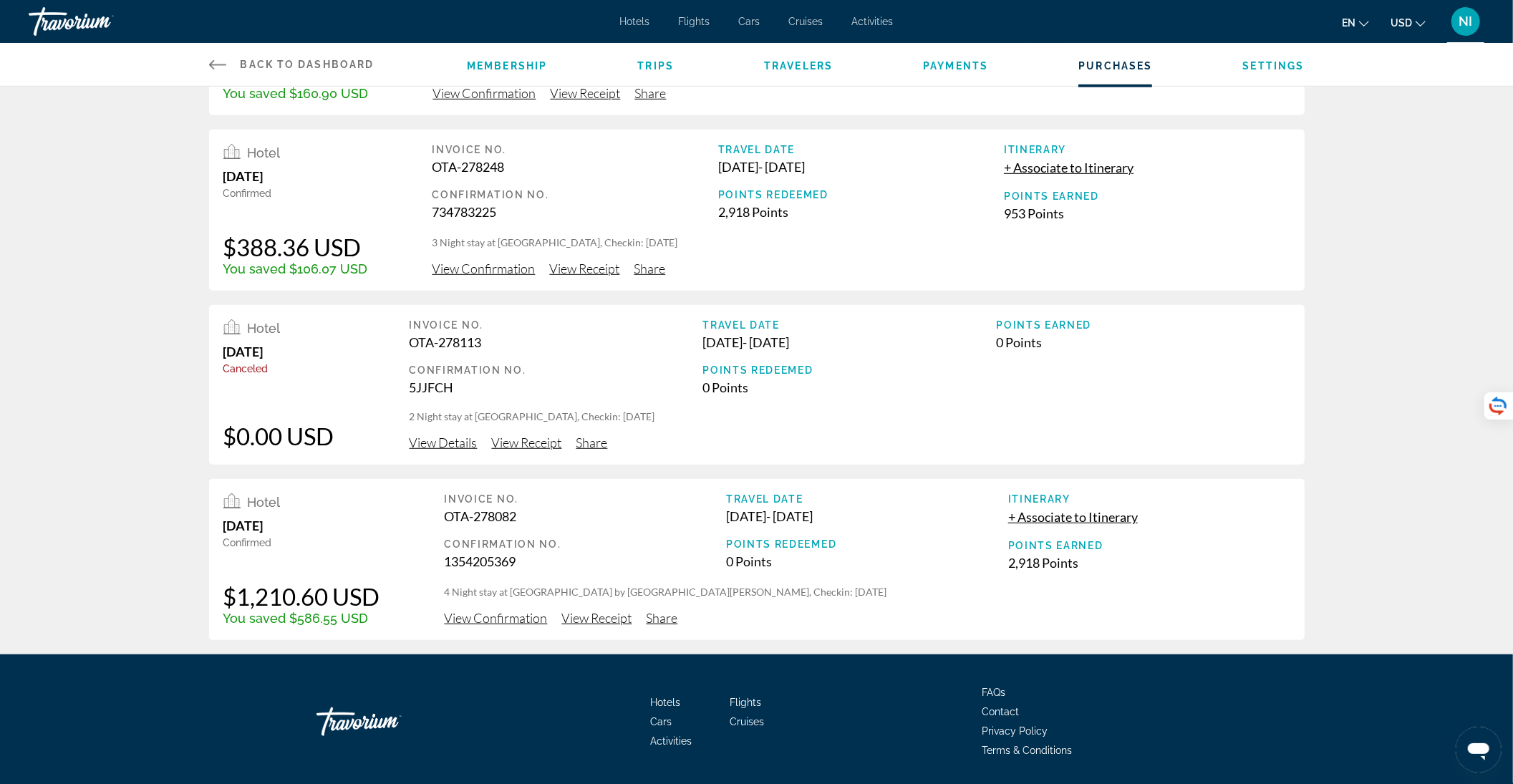
scroll to position [718, 0]
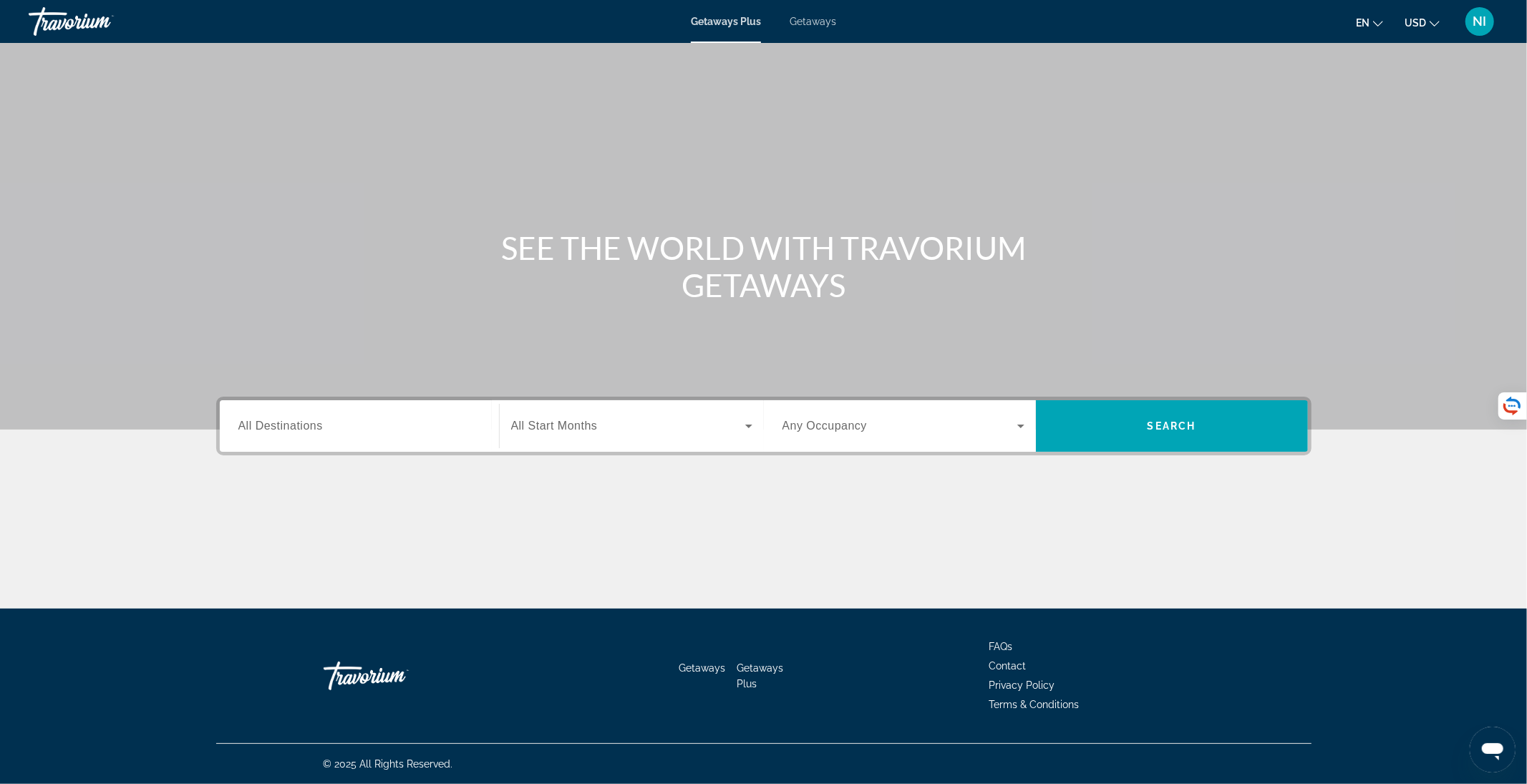
click at [315, 427] on span "All Destinations" at bounding box center [280, 426] width 85 height 12
click at [315, 427] on input "Destination All Destinations" at bounding box center [360, 427] width 242 height 18
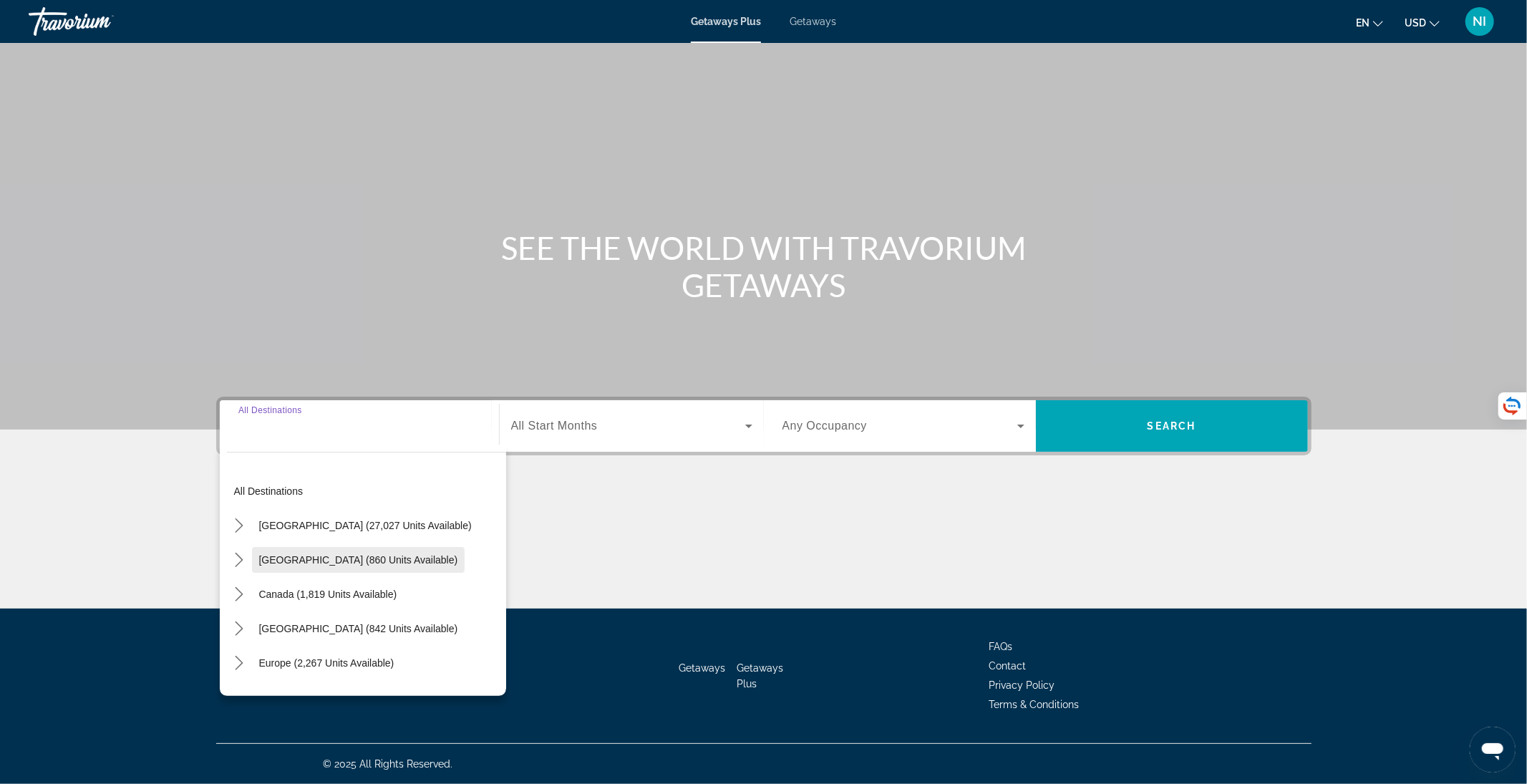
click at [341, 565] on span "Select destination: Mexico (860 units available)" at bounding box center [359, 559] width 213 height 34
type input "**********"
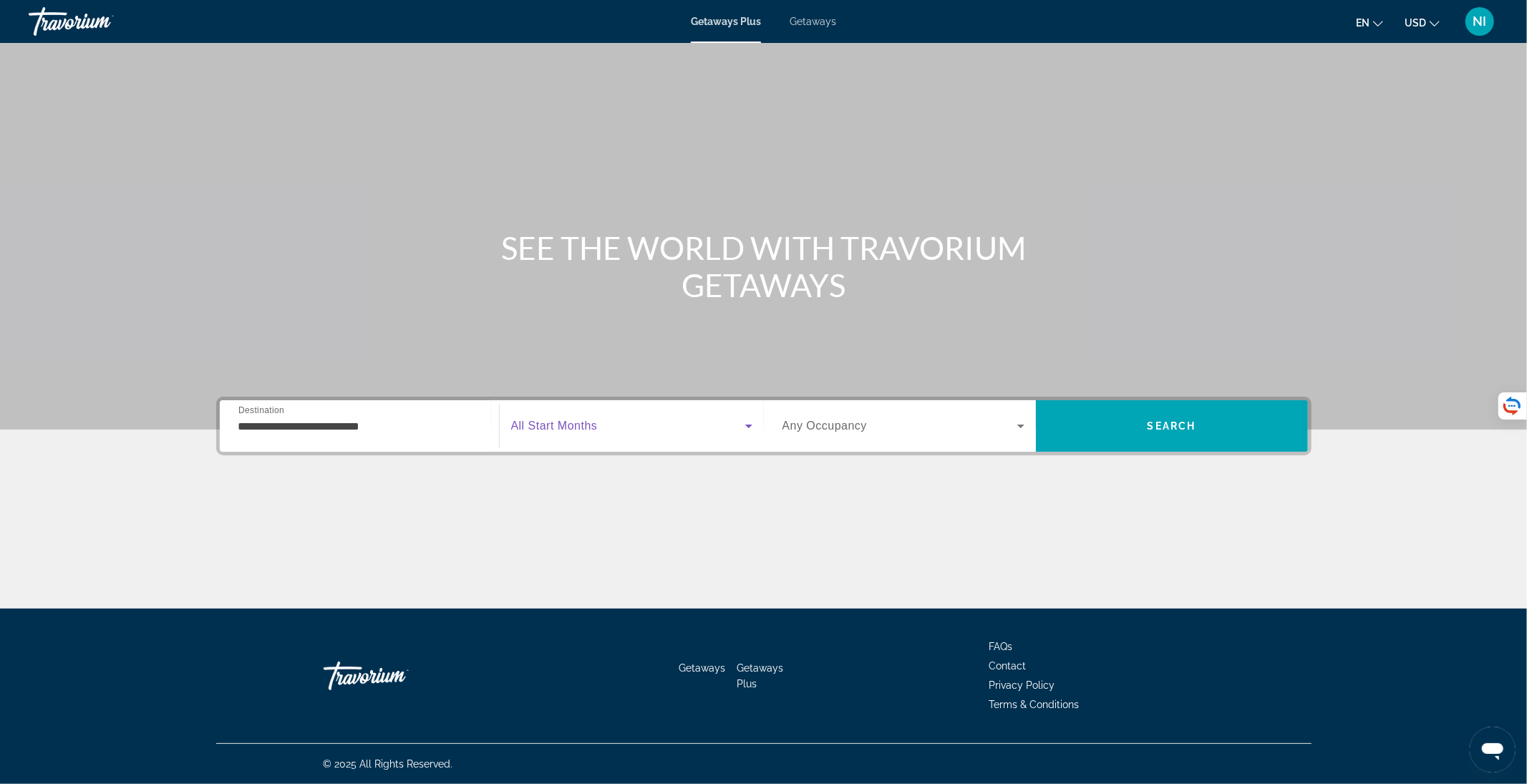
click at [626, 426] on span "Search widget" at bounding box center [628, 426] width 234 height 18
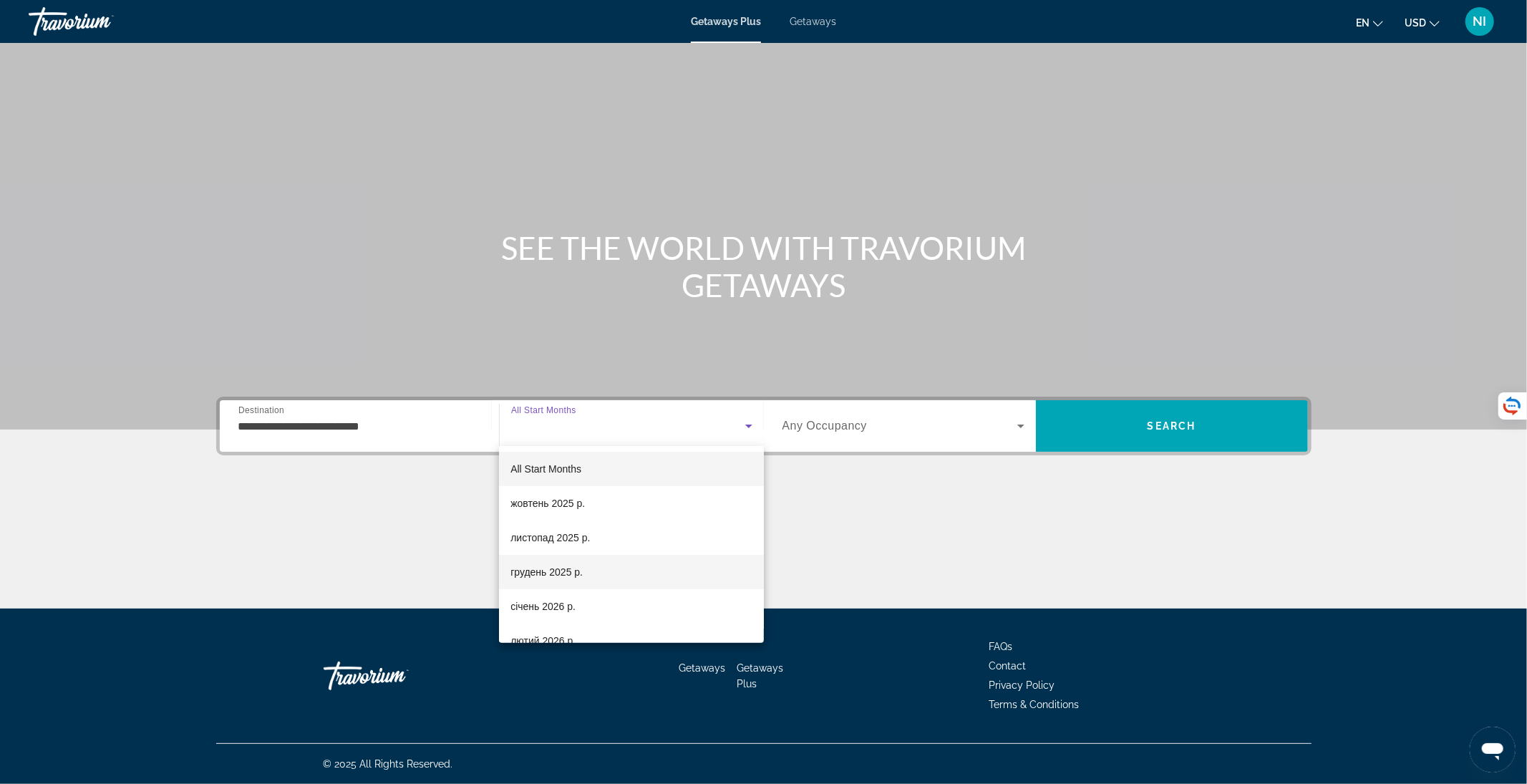
drag, startPoint x: 607, startPoint y: 567, endPoint x: 623, endPoint y: 562, distance: 16.8
click at [607, 565] on mat-option "грудень 2025 р." at bounding box center [632, 571] width 265 height 34
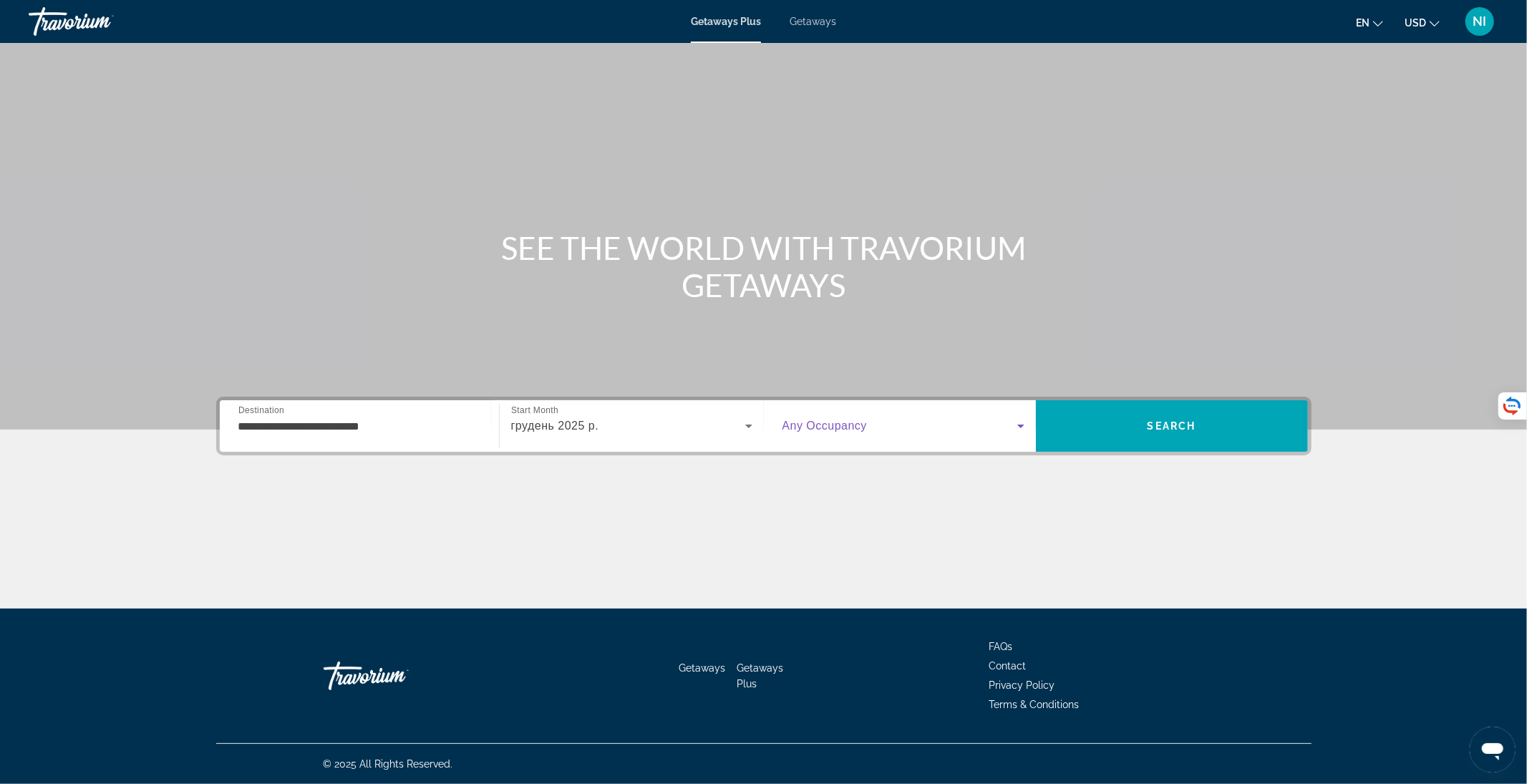
click at [1020, 428] on icon "Search widget" at bounding box center [1020, 426] width 18 height 18
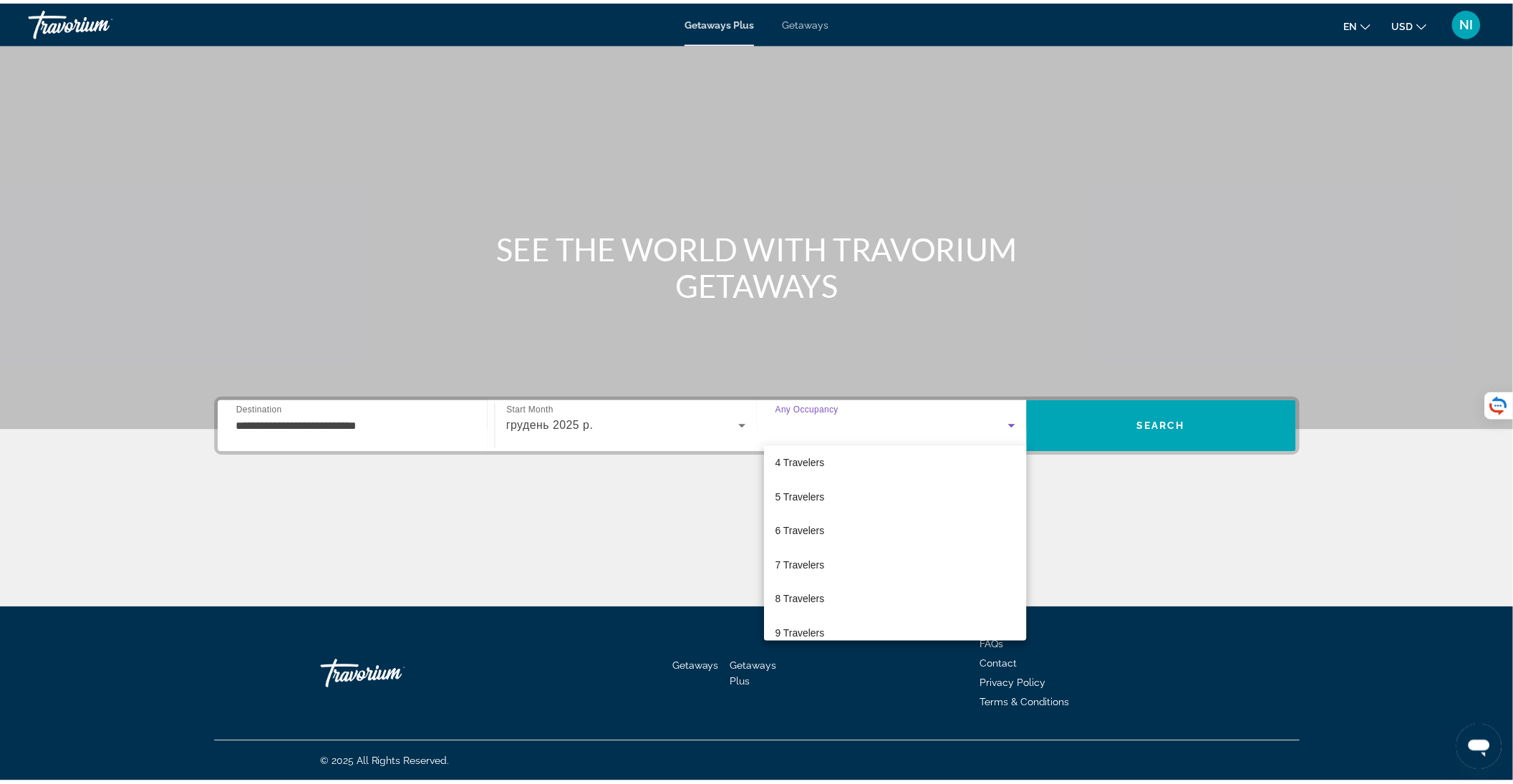
scroll to position [62, 0]
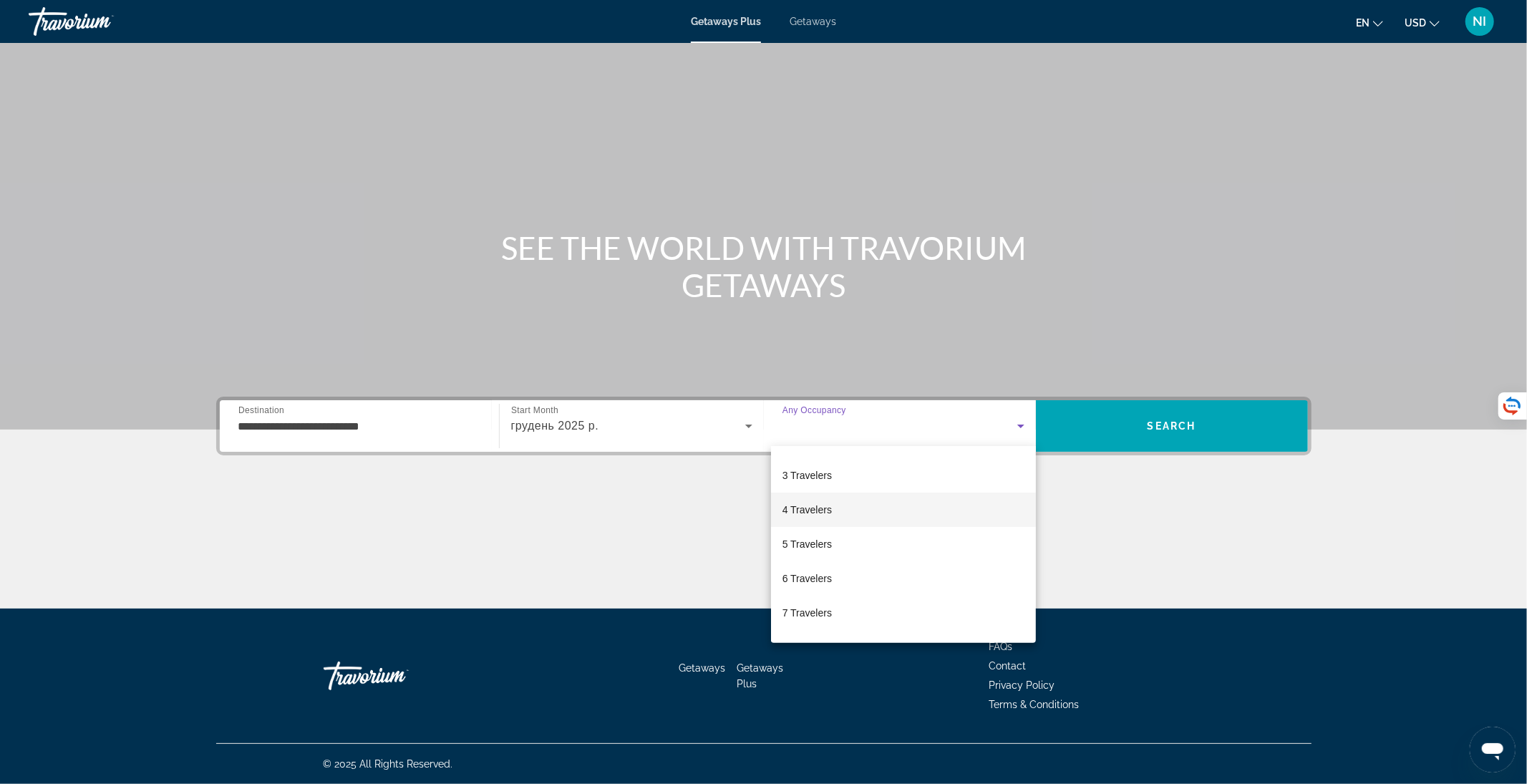
click at [870, 501] on mat-option "4 Travelers" at bounding box center [904, 509] width 265 height 34
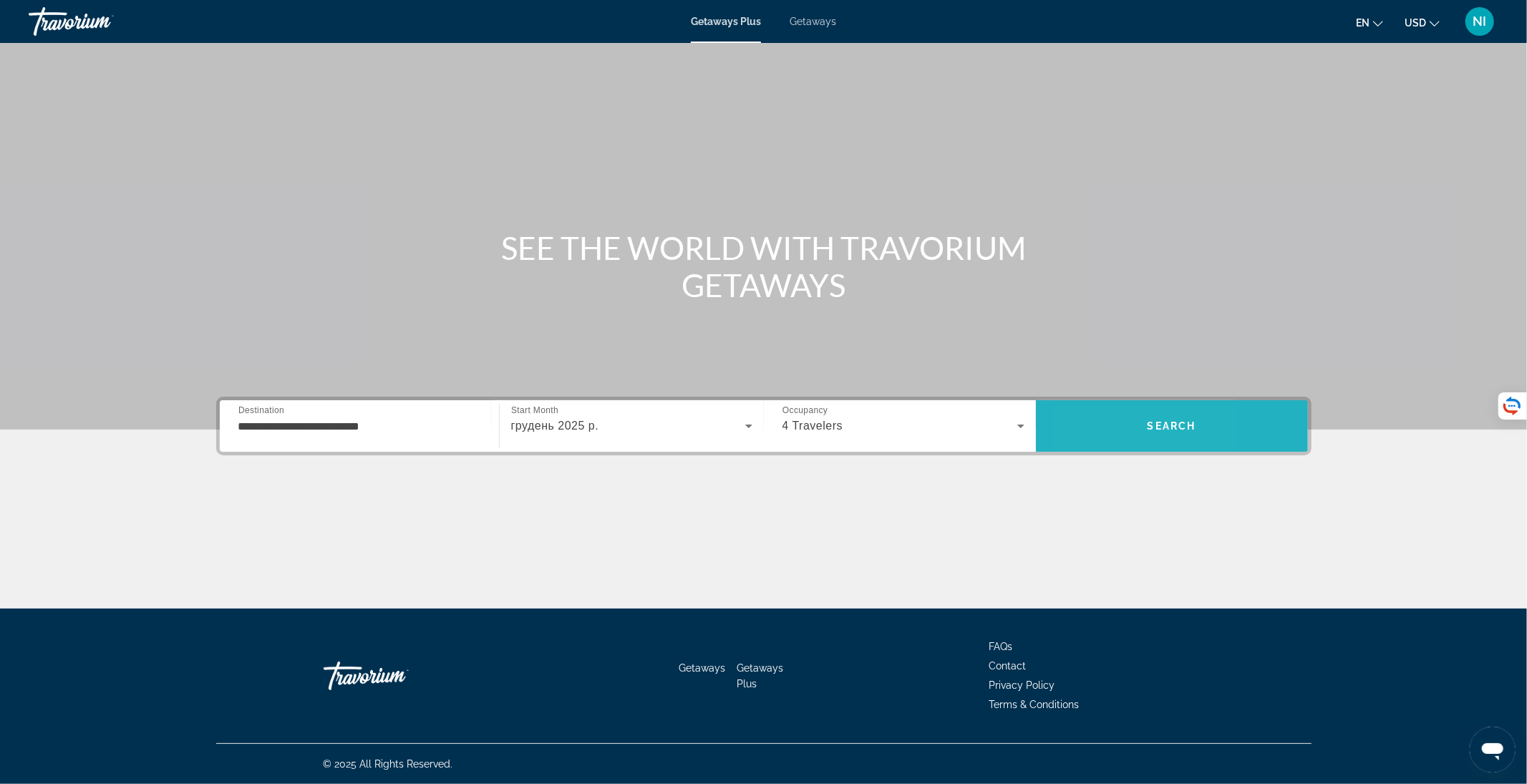
click at [1092, 443] on span "Search" at bounding box center [1171, 426] width 272 height 52
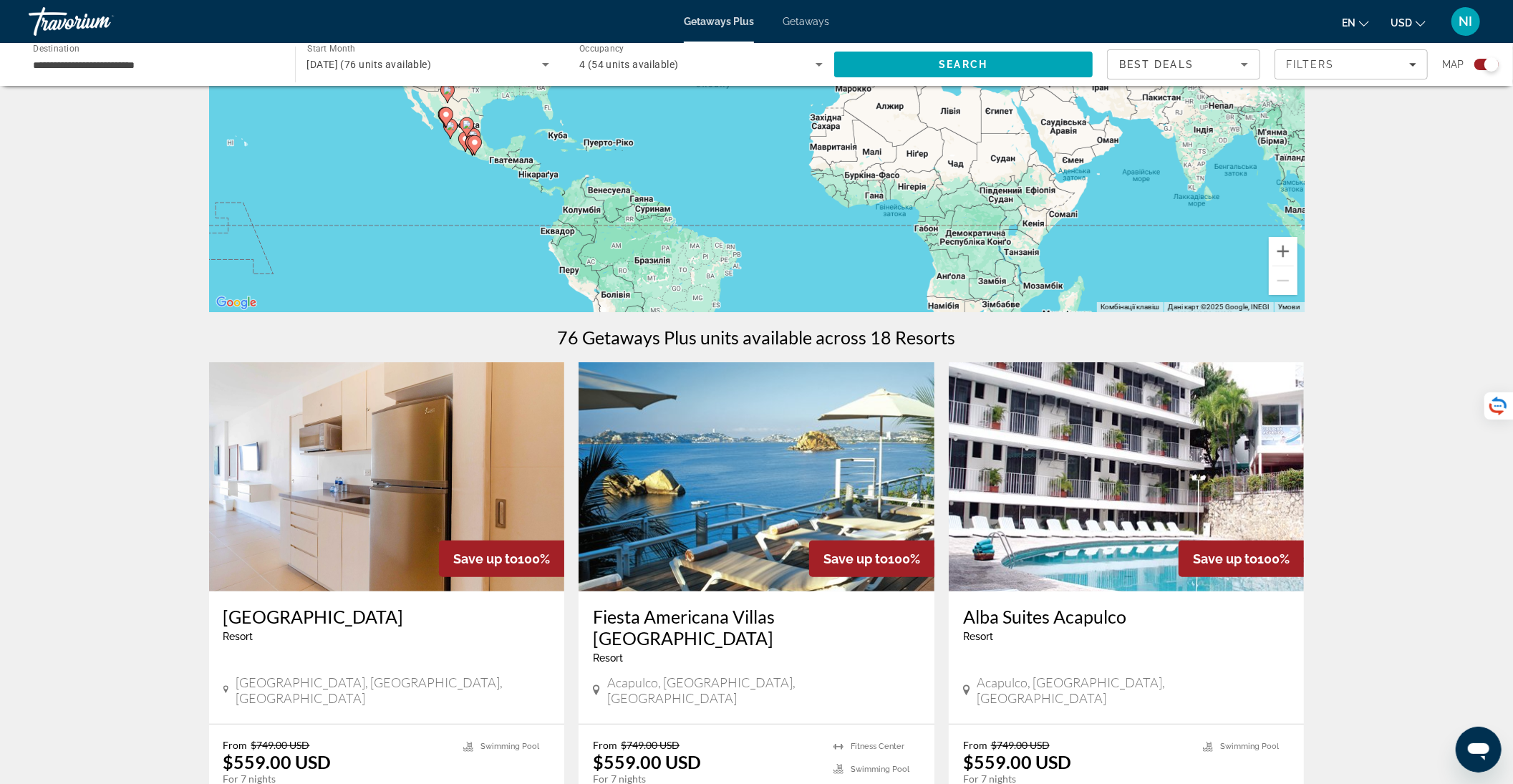
scroll to position [382, 0]
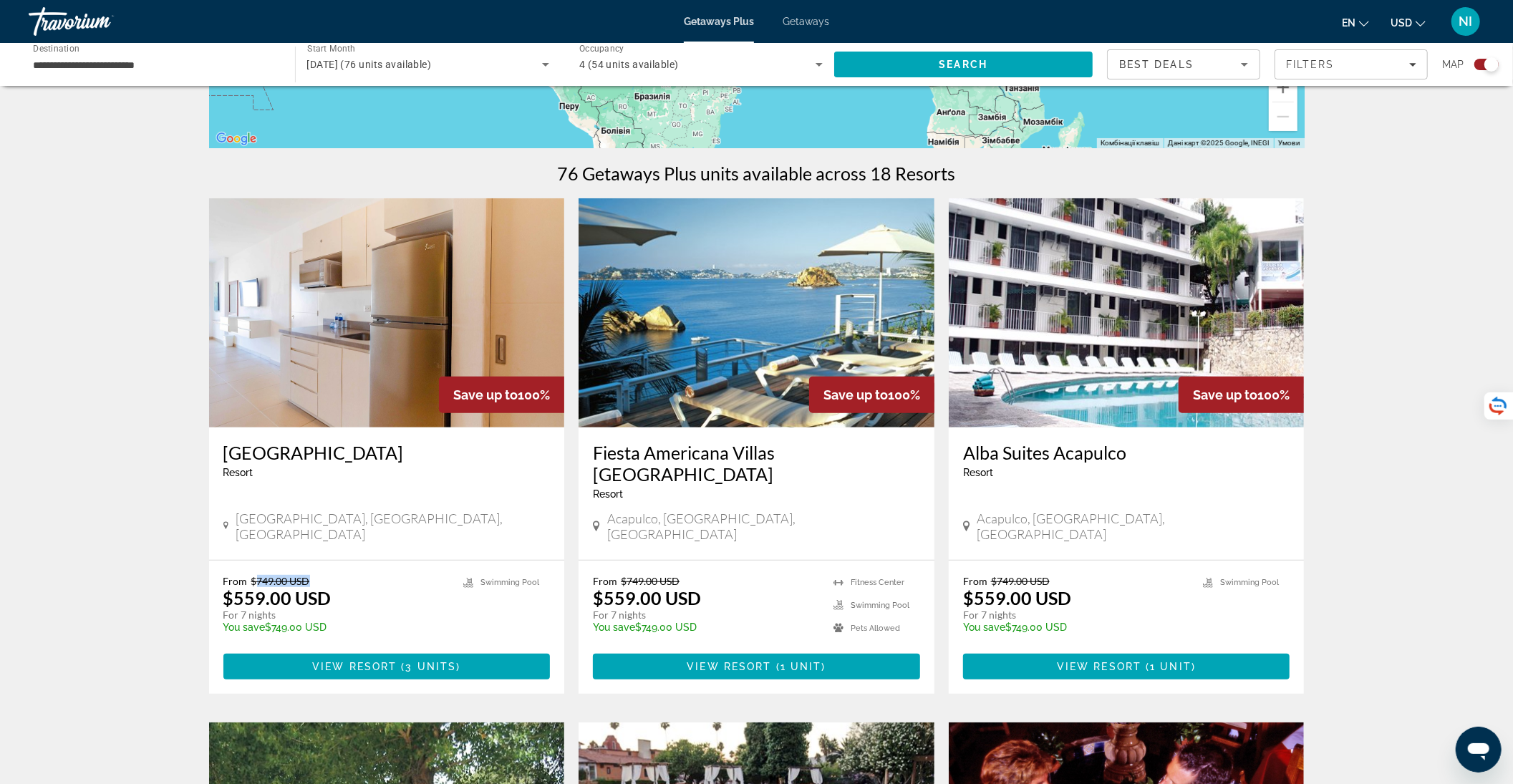
drag, startPoint x: 254, startPoint y: 544, endPoint x: 325, endPoint y: 539, distance: 71.2
click at [325, 574] on p "From $749.00 USD" at bounding box center [336, 581] width 226 height 12
drag, startPoint x: 234, startPoint y: 562, endPoint x: 269, endPoint y: 564, distance: 35.1
click at [269, 587] on p "$559.00 USD" at bounding box center [277, 597] width 108 height 21
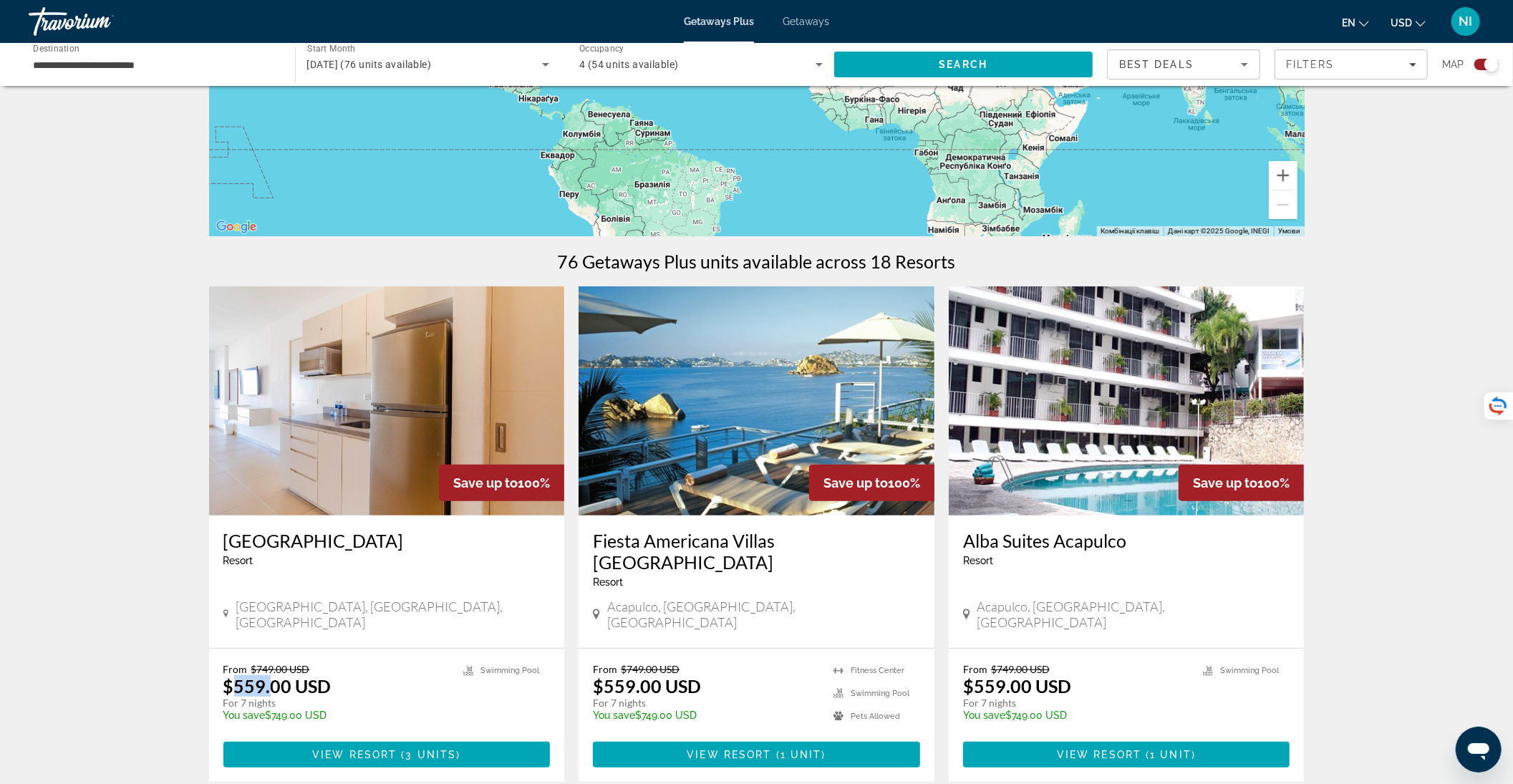
scroll to position [286, 0]
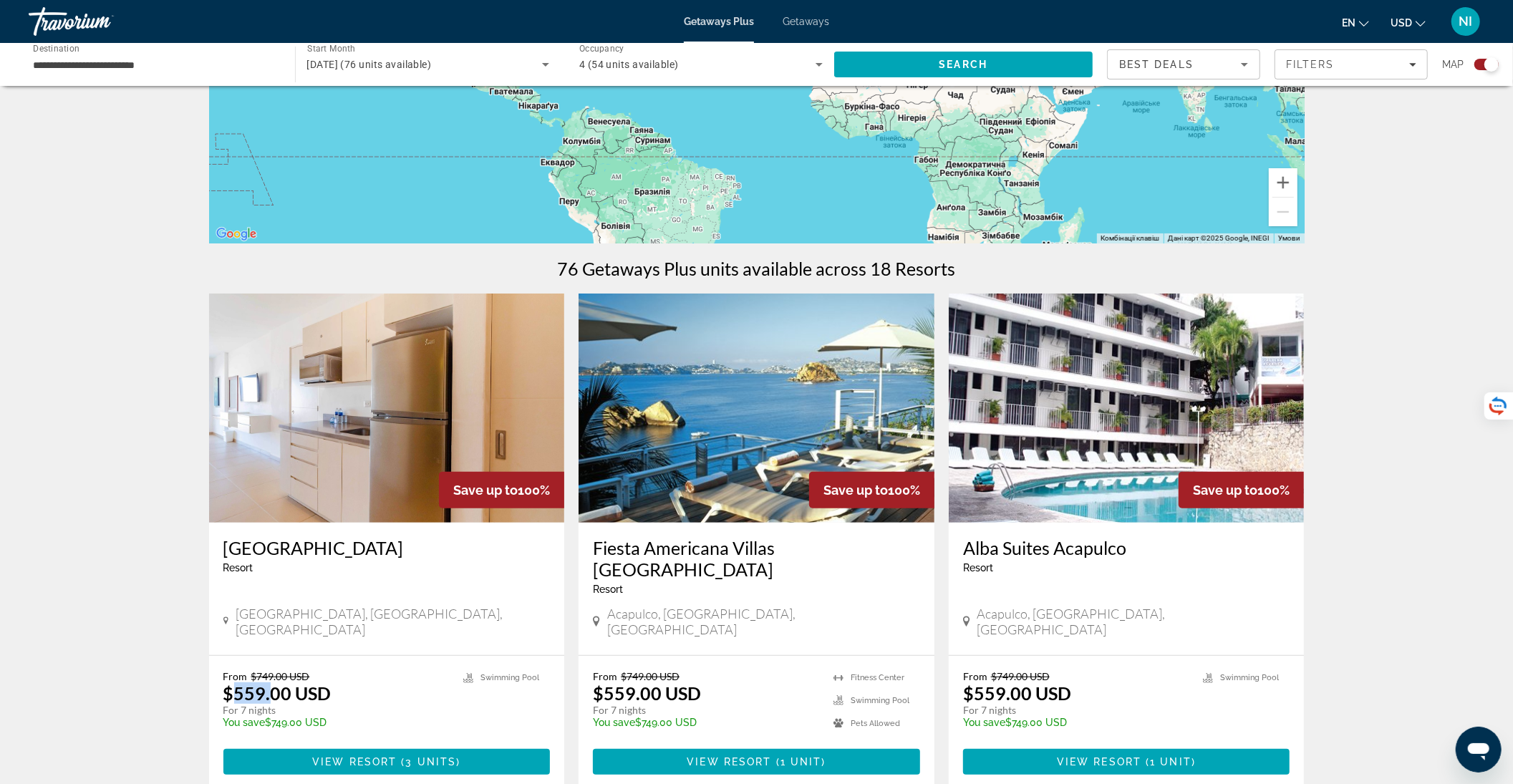
click at [797, 21] on span "Getaways" at bounding box center [806, 21] width 46 height 11
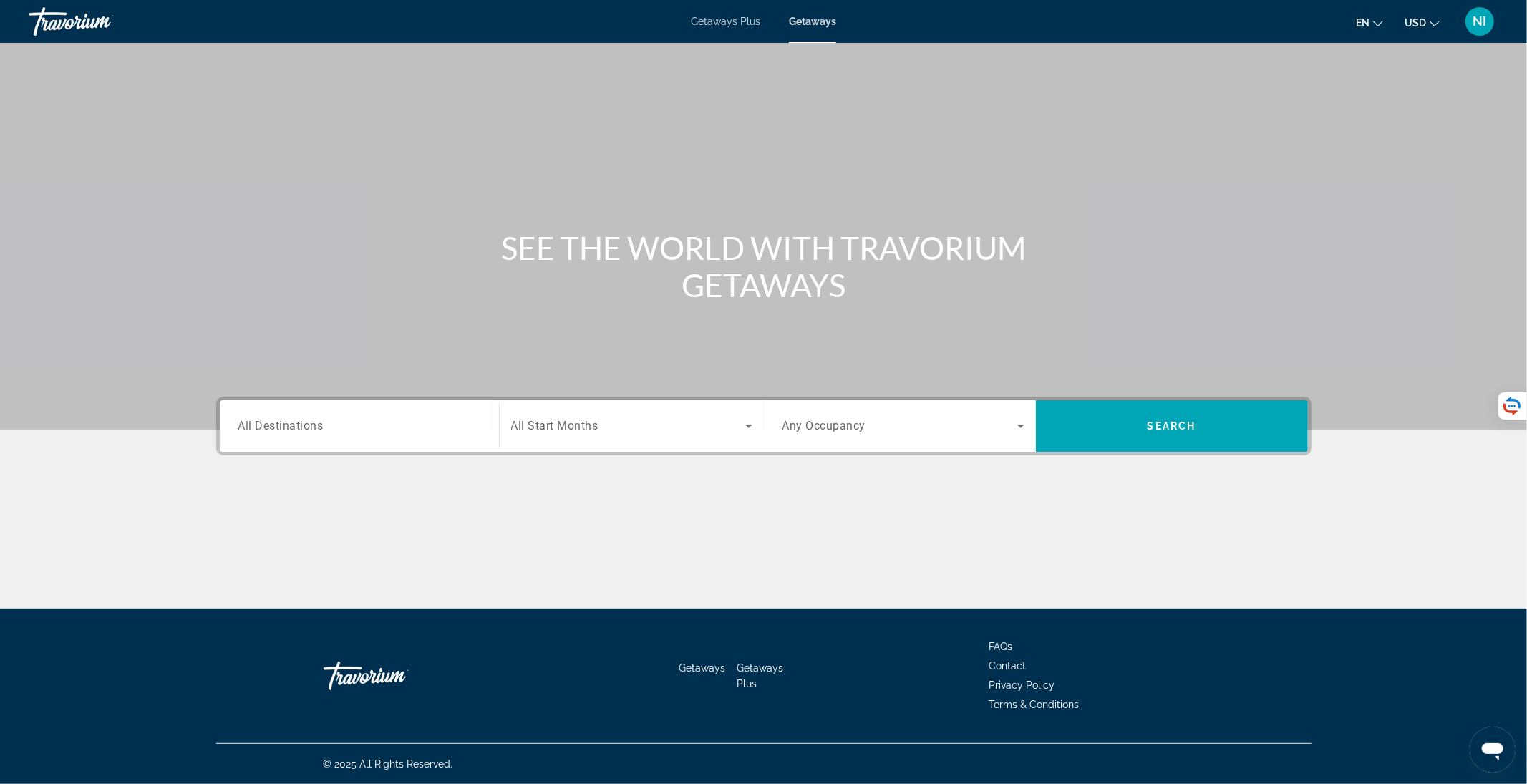
click at [710, 13] on div "Getaways Plus Getaways en English Español Français Italiano Português русский U…" at bounding box center [764, 21] width 1527 height 37
click at [710, 18] on span "Getaways Plus" at bounding box center [725, 21] width 69 height 11
click at [354, 420] on input "Destination All Destinations" at bounding box center [360, 427] width 242 height 18
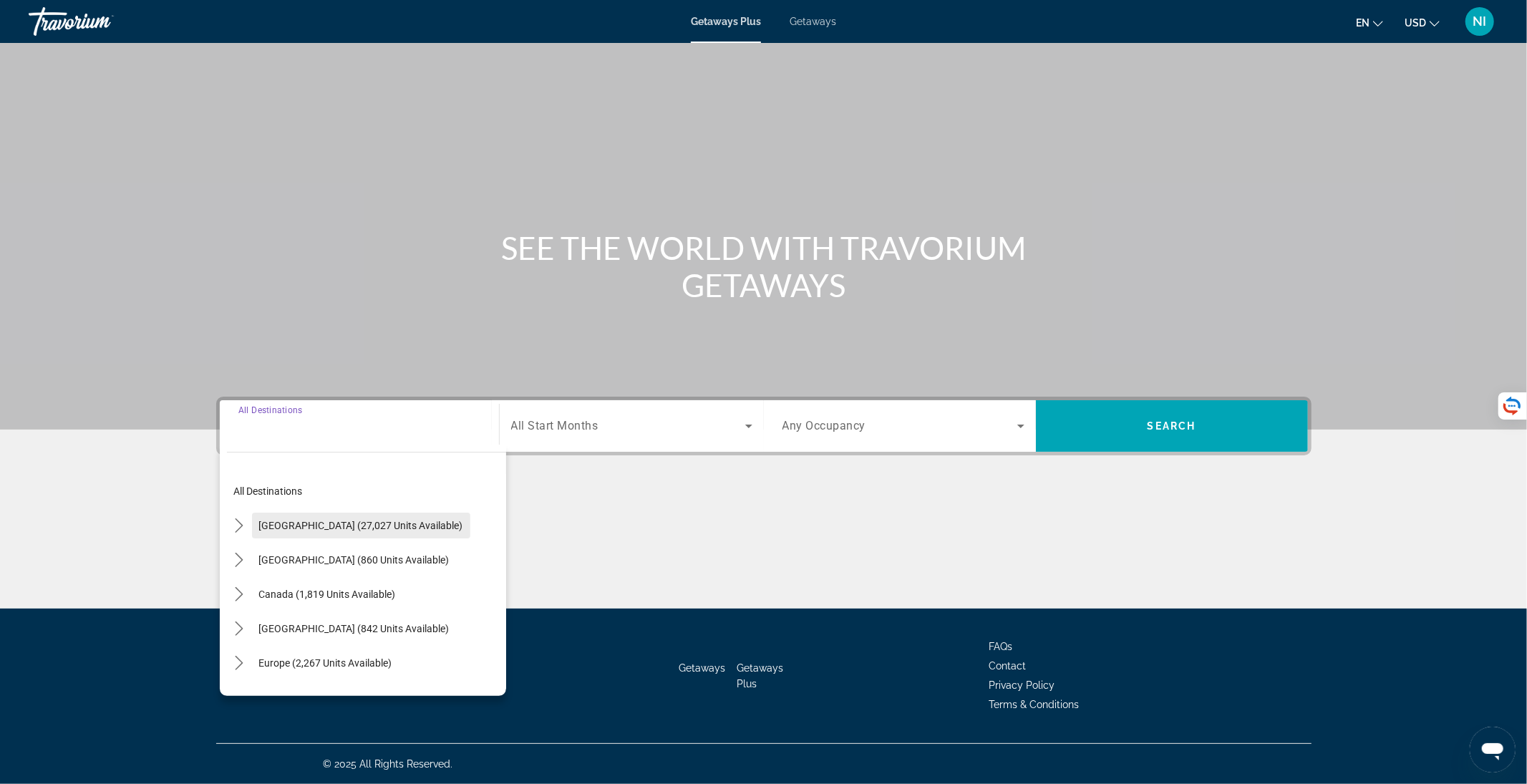
click at [396, 531] on span "Select destination: United States (27,027 units available)" at bounding box center [361, 525] width 219 height 34
type input "**********"
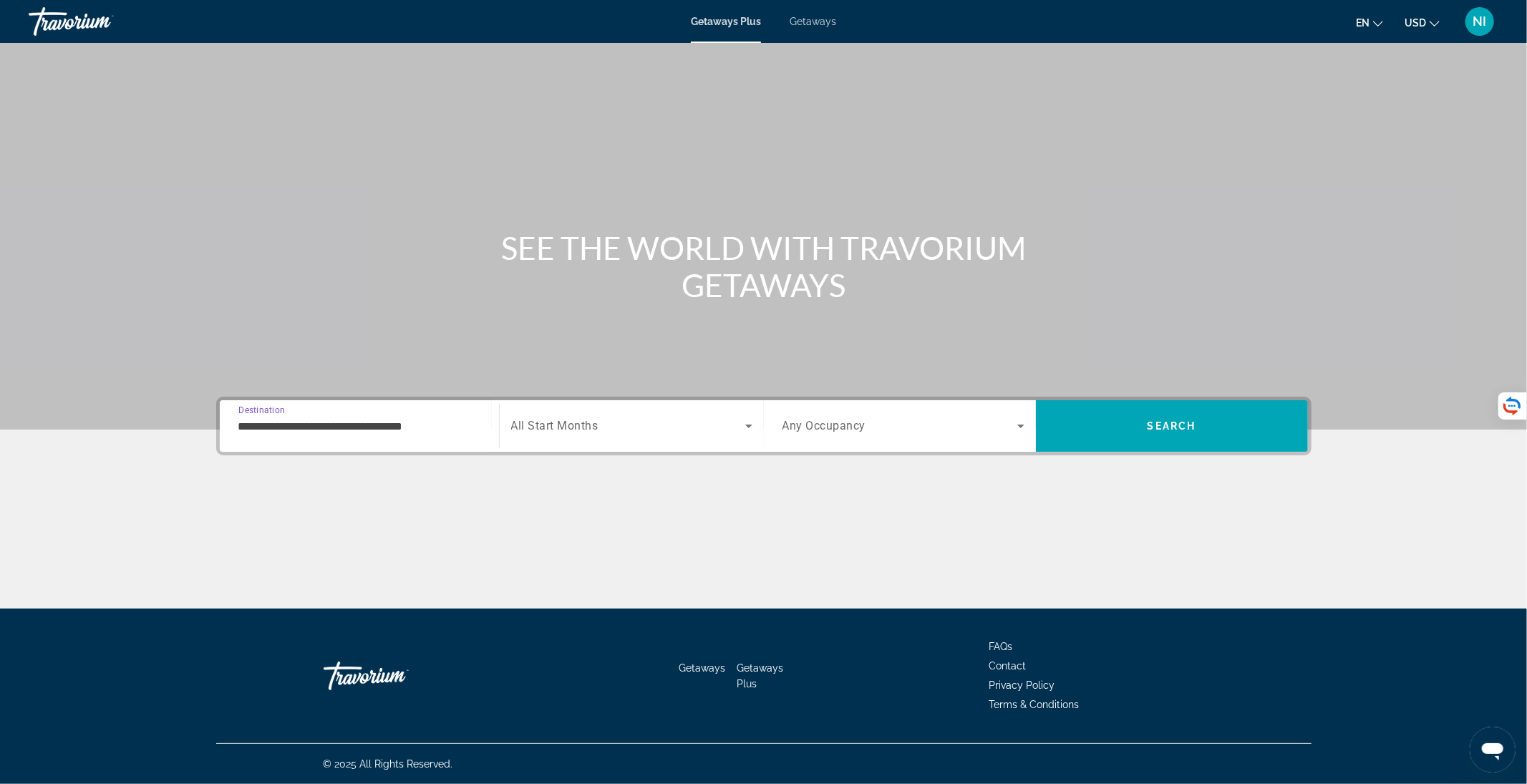
click at [379, 418] on input "**********" at bounding box center [360, 427] width 242 height 18
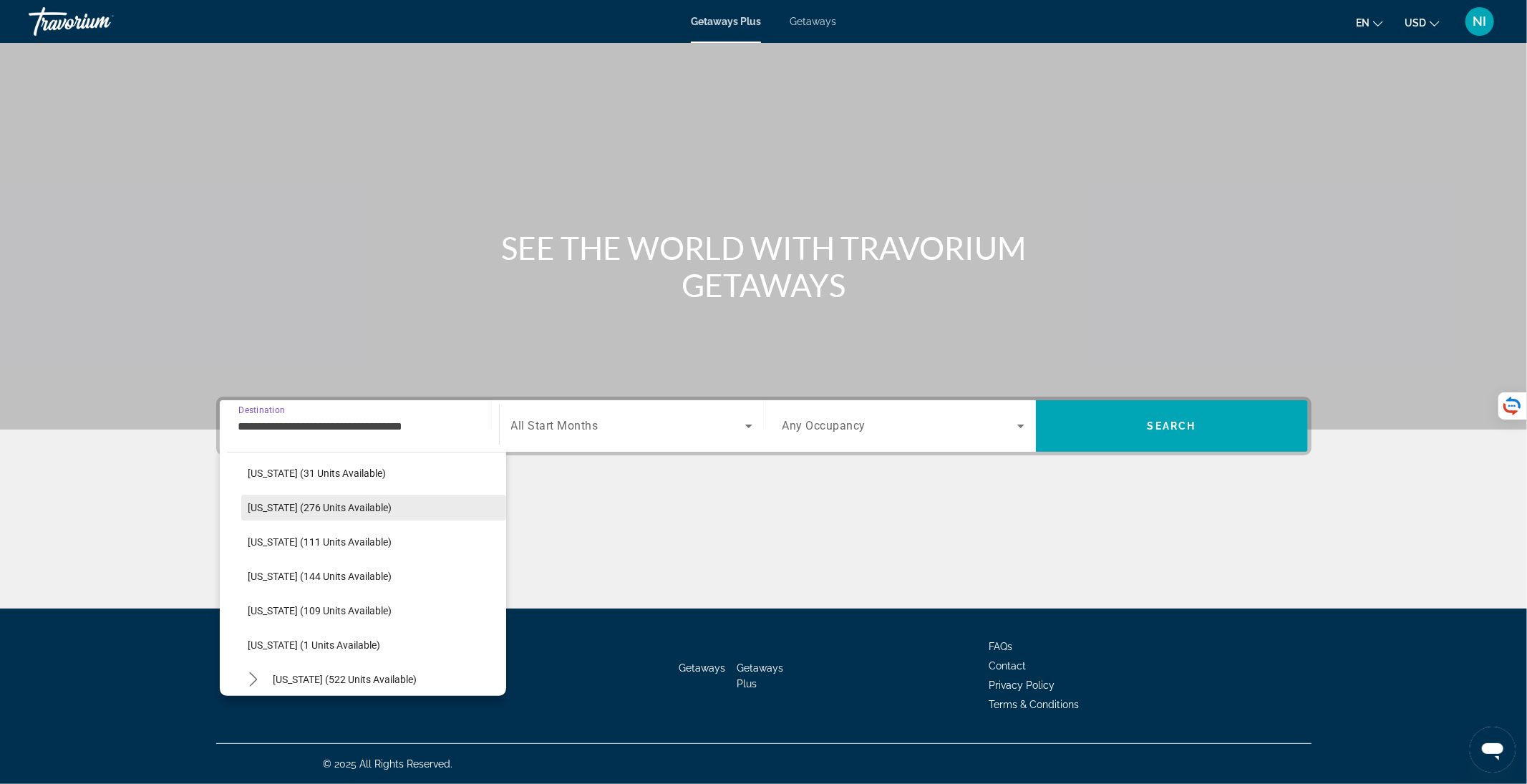
scroll to position [382, 0]
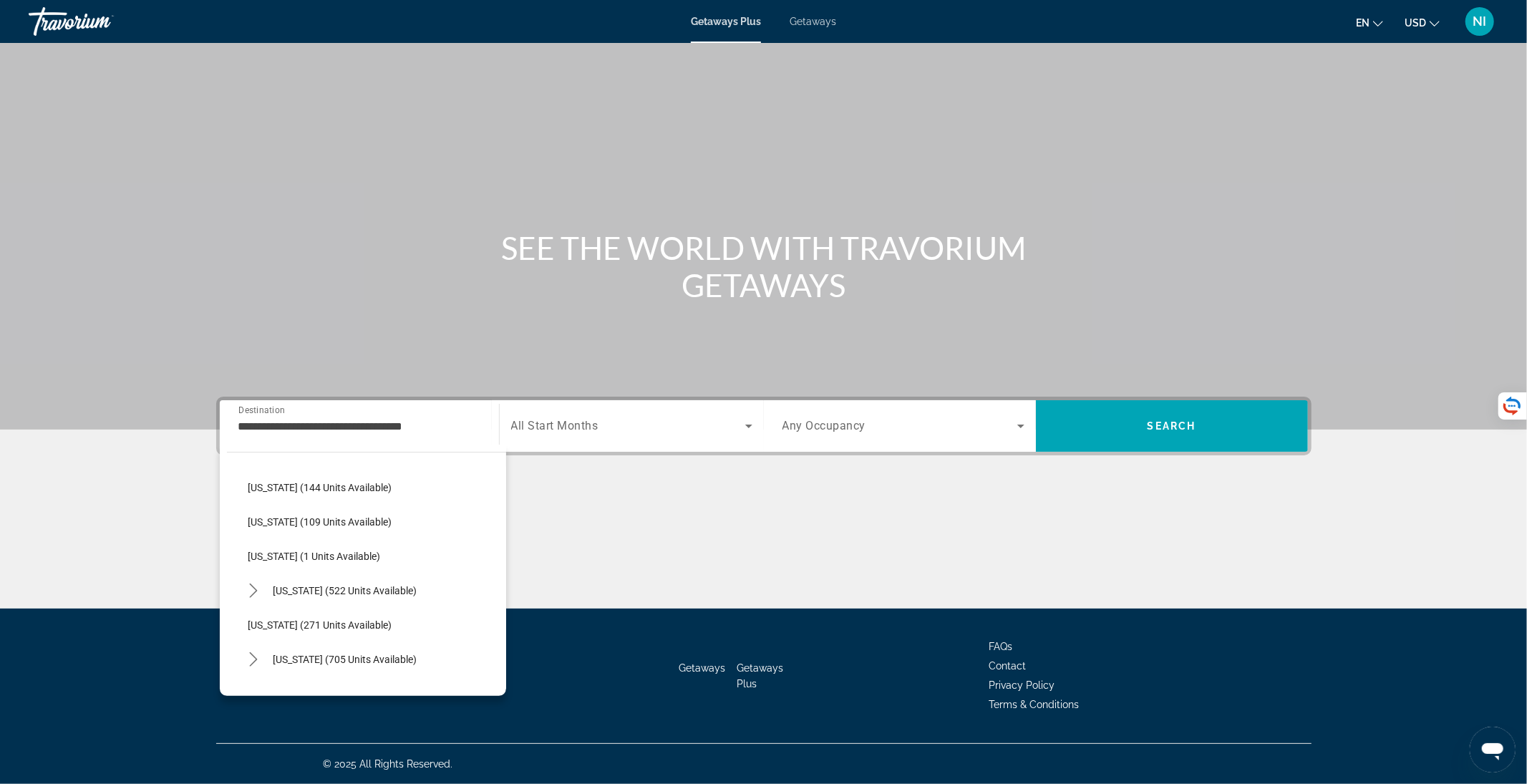
click at [820, 22] on span "Getaways" at bounding box center [812, 21] width 46 height 11
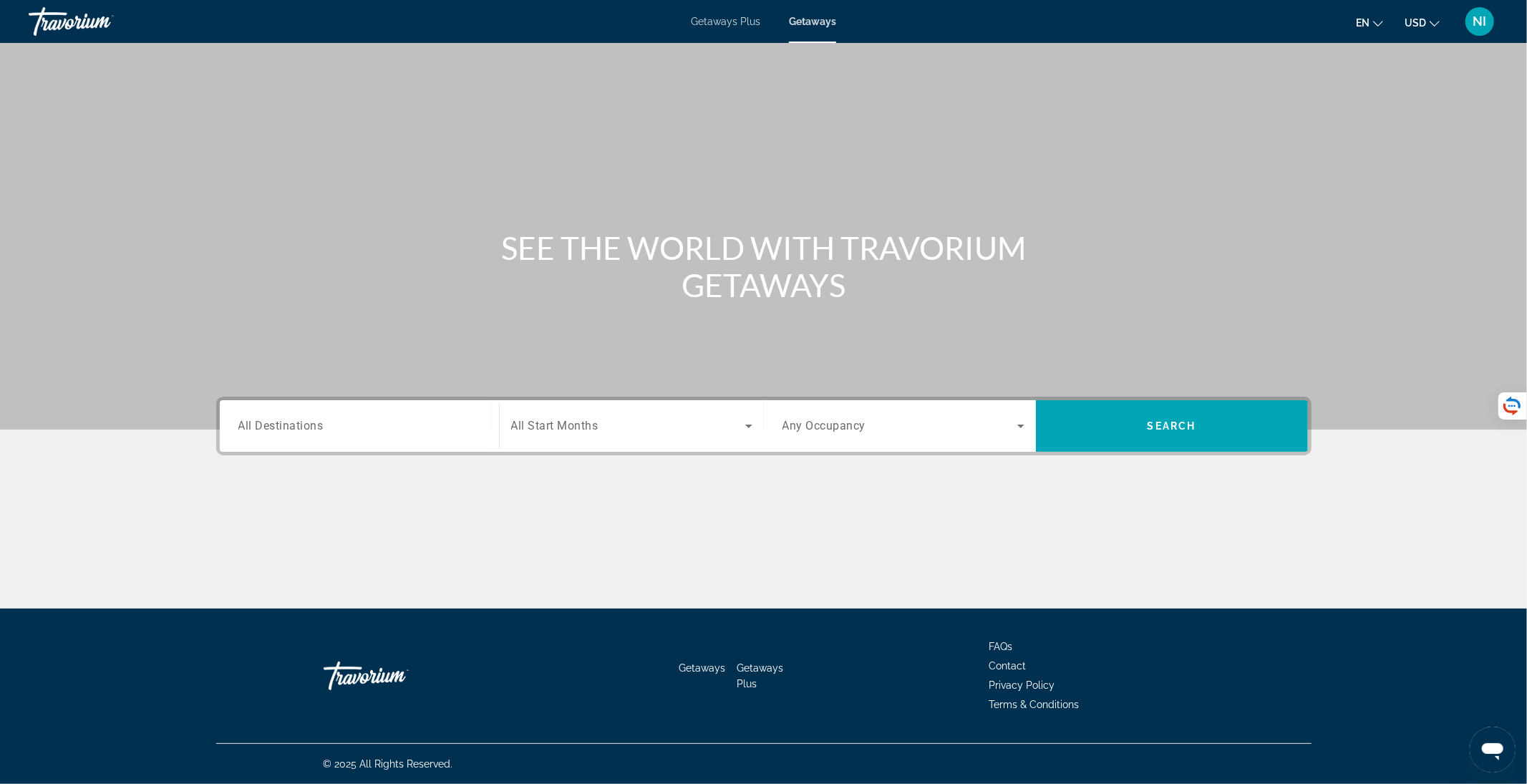
click at [299, 443] on div "Search widget" at bounding box center [360, 427] width 242 height 41
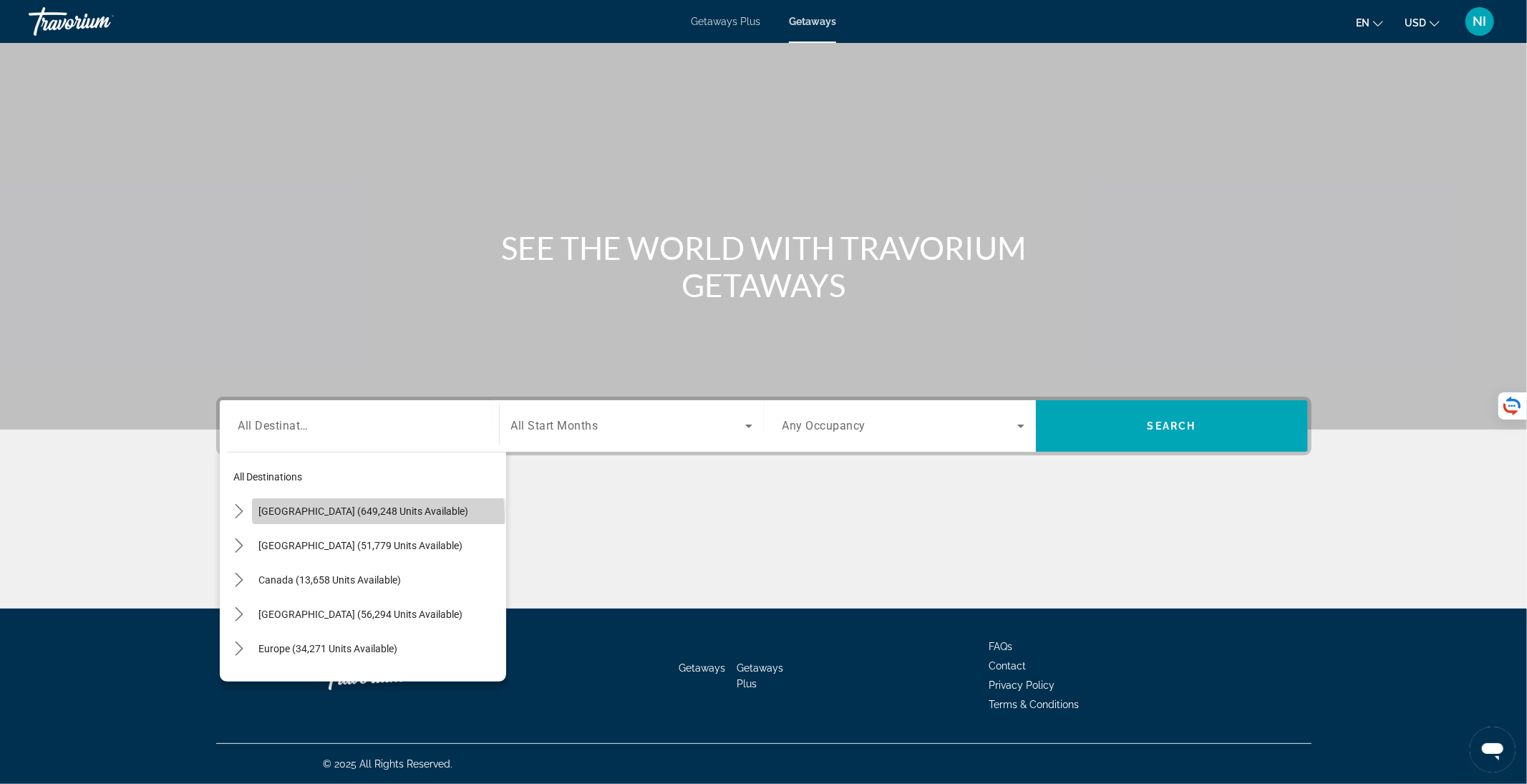
click at [377, 516] on span "Select destination: United States (649,248 units available)" at bounding box center [379, 510] width 254 height 34
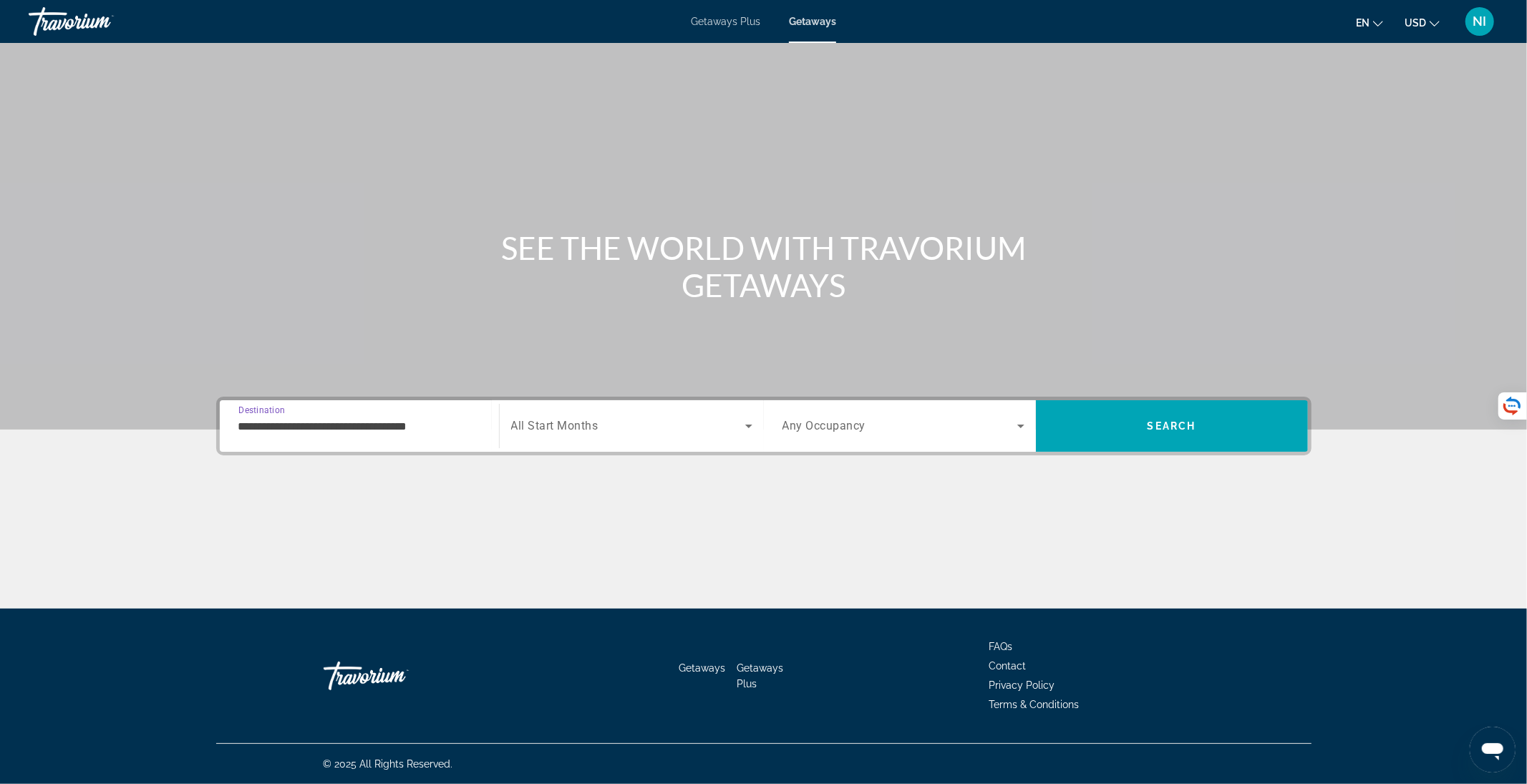
click at [346, 435] on div "**********" at bounding box center [360, 427] width 242 height 41
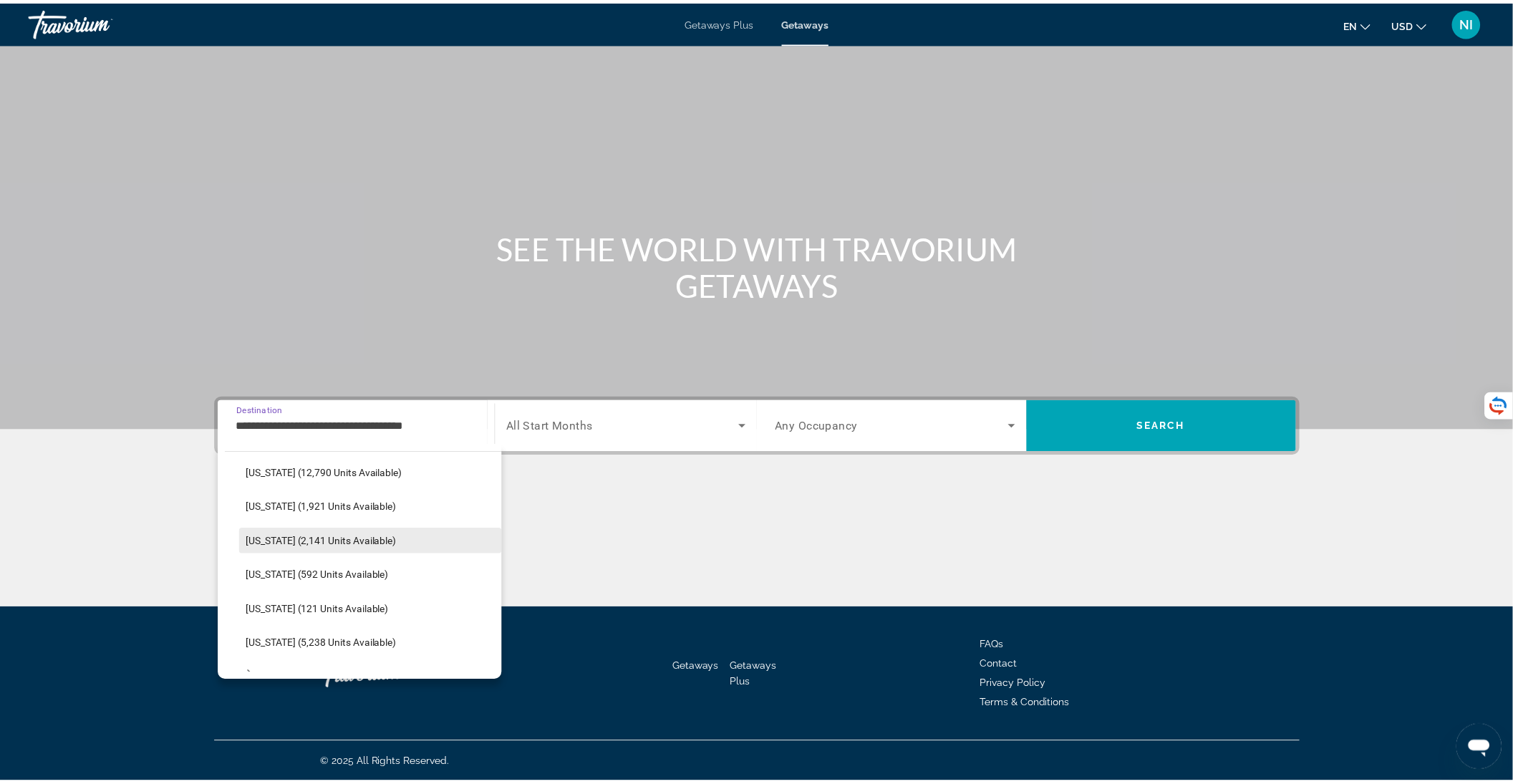
scroll to position [286, 0]
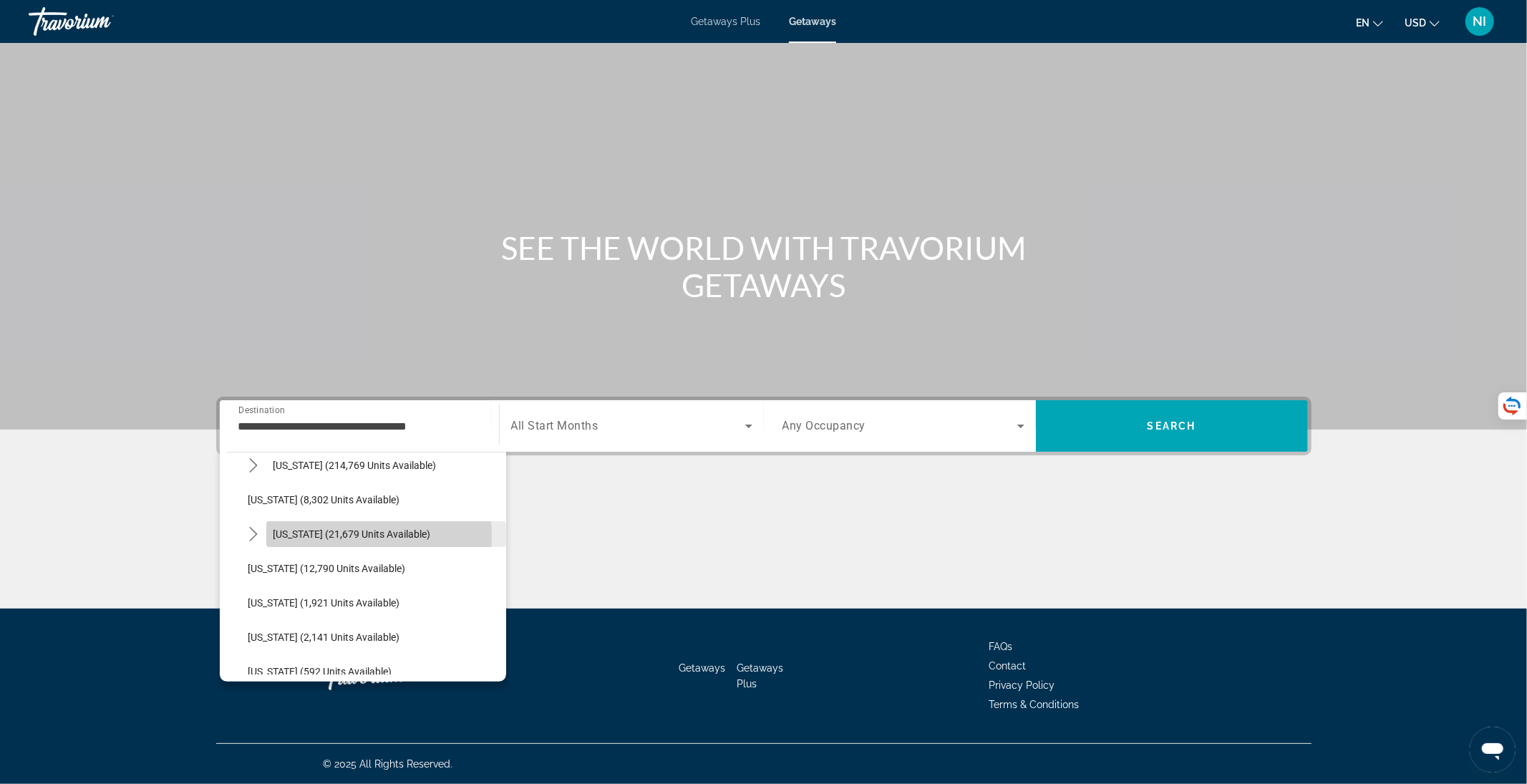
click at [314, 536] on span "[US_STATE] (21,679 units available)" at bounding box center [352, 533] width 158 height 11
type input "**********"
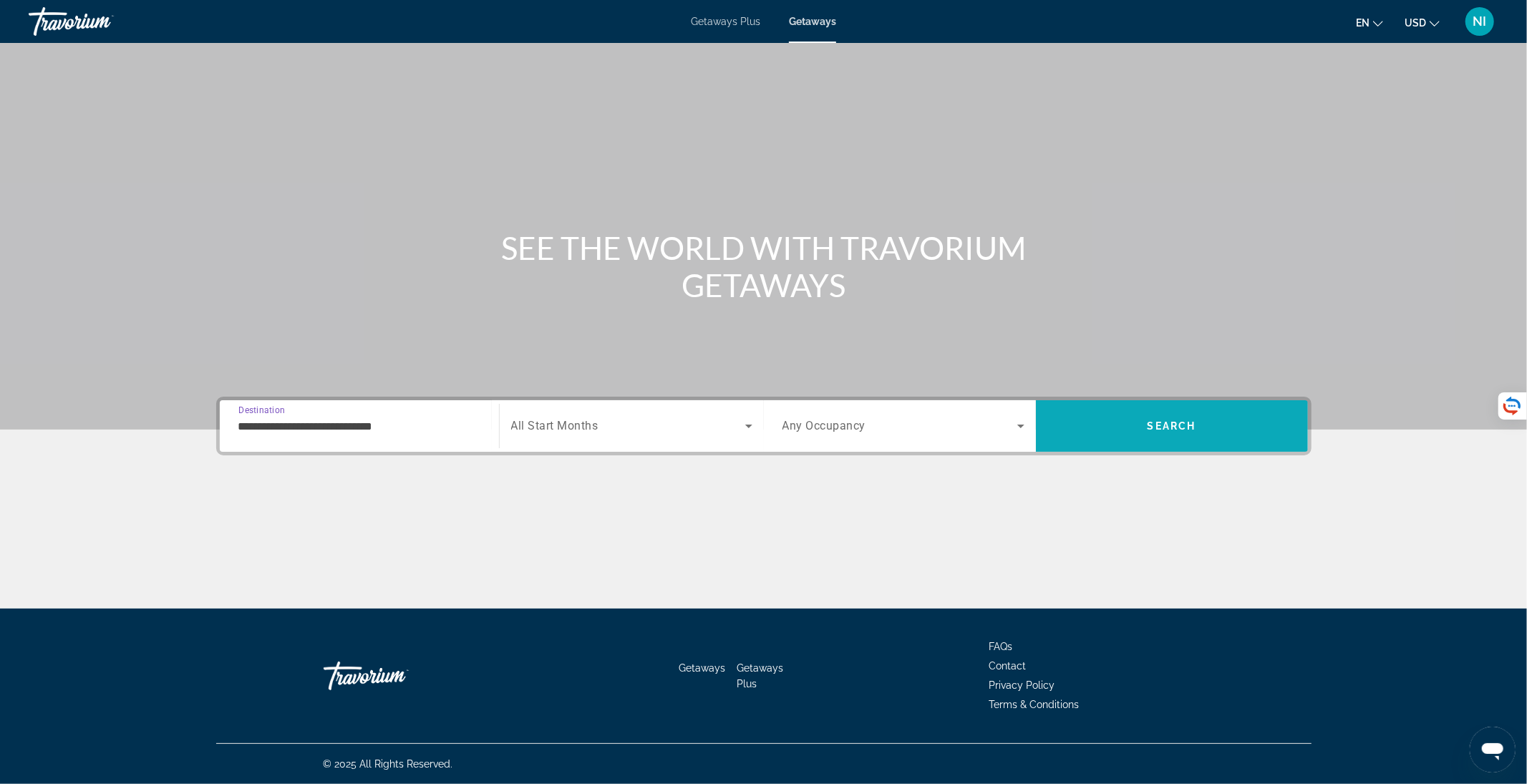
click at [1091, 421] on span "Search" at bounding box center [1171, 425] width 272 height 34
